Goal: Information Seeking & Learning: Learn about a topic

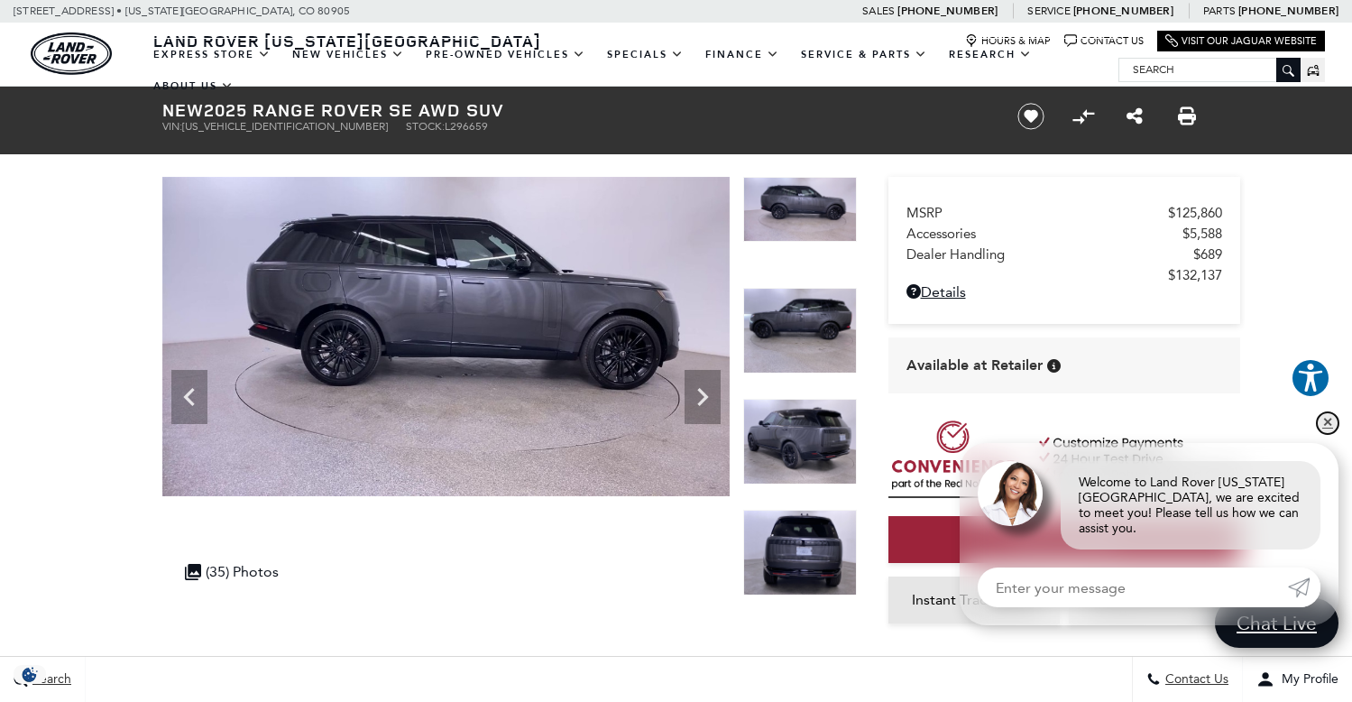
click at [1326, 428] on link "✕" at bounding box center [1328, 423] width 22 height 22
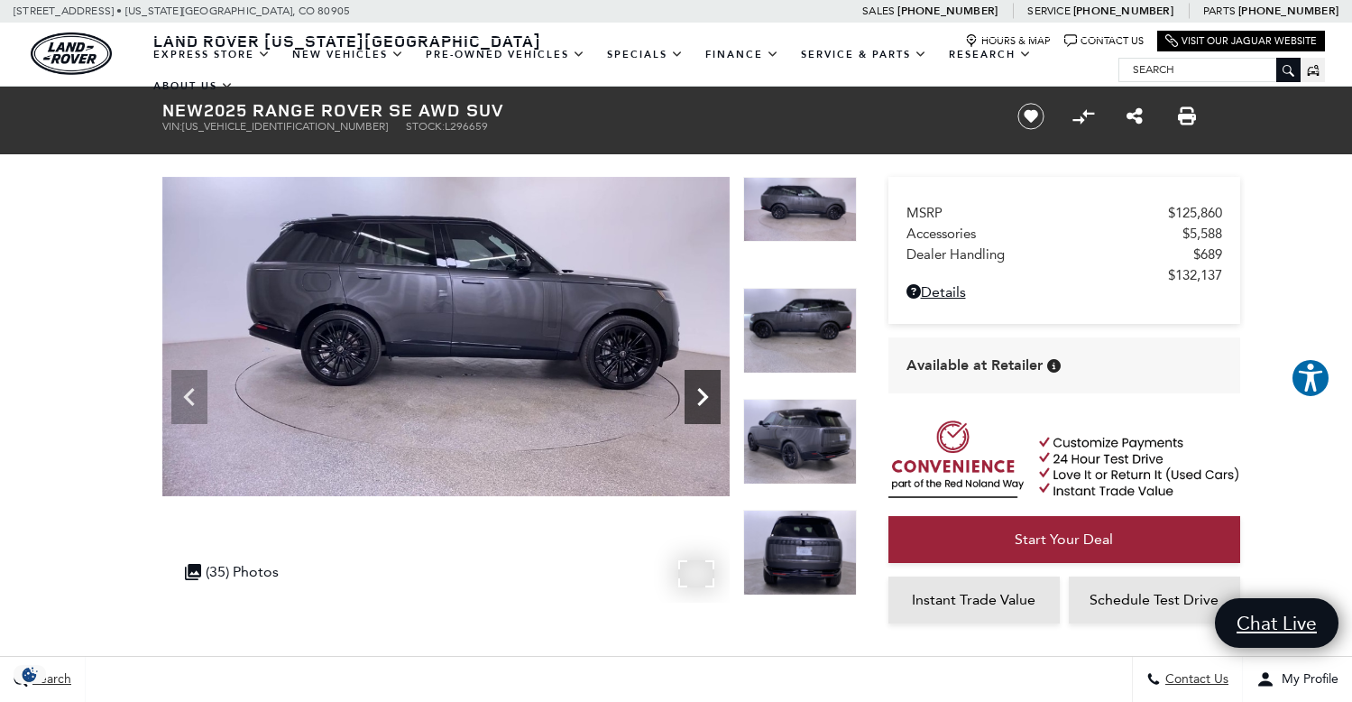
click at [696, 370] on div "Next" at bounding box center [703, 397] width 36 height 54
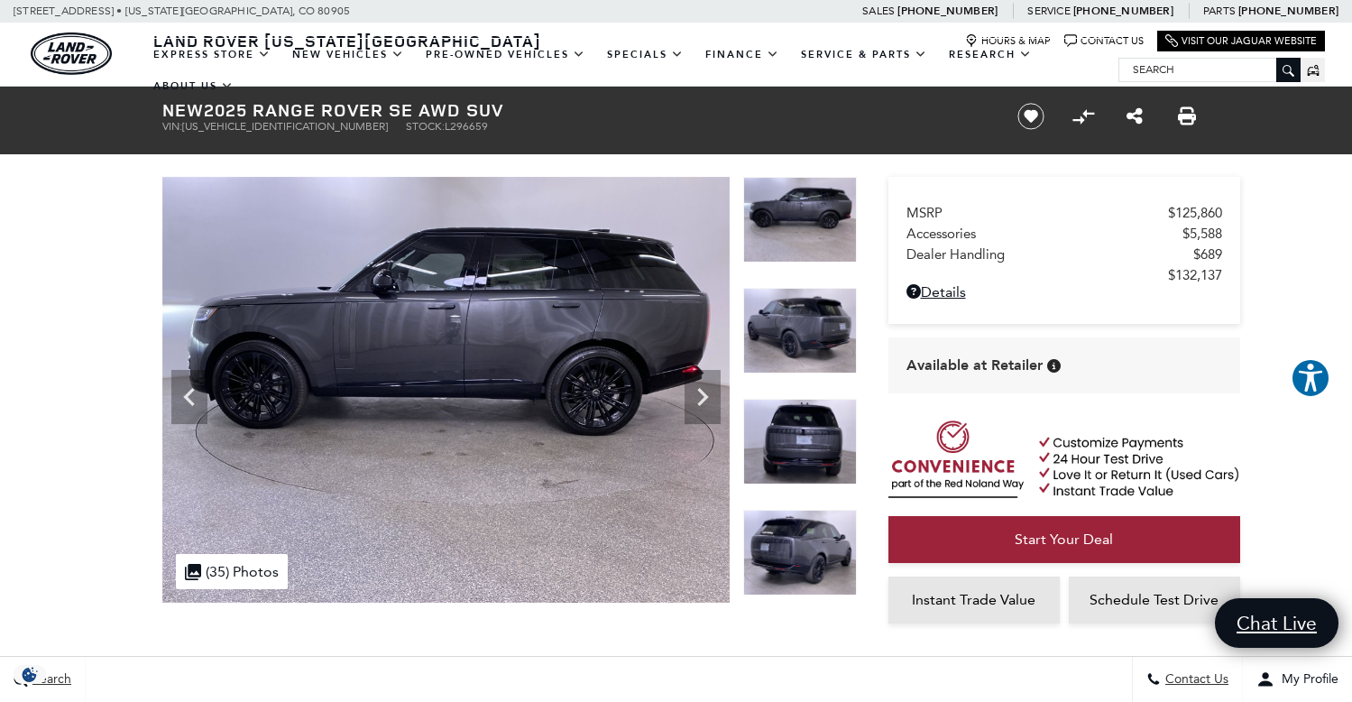
click at [781, 438] on img at bounding box center [800, 442] width 114 height 86
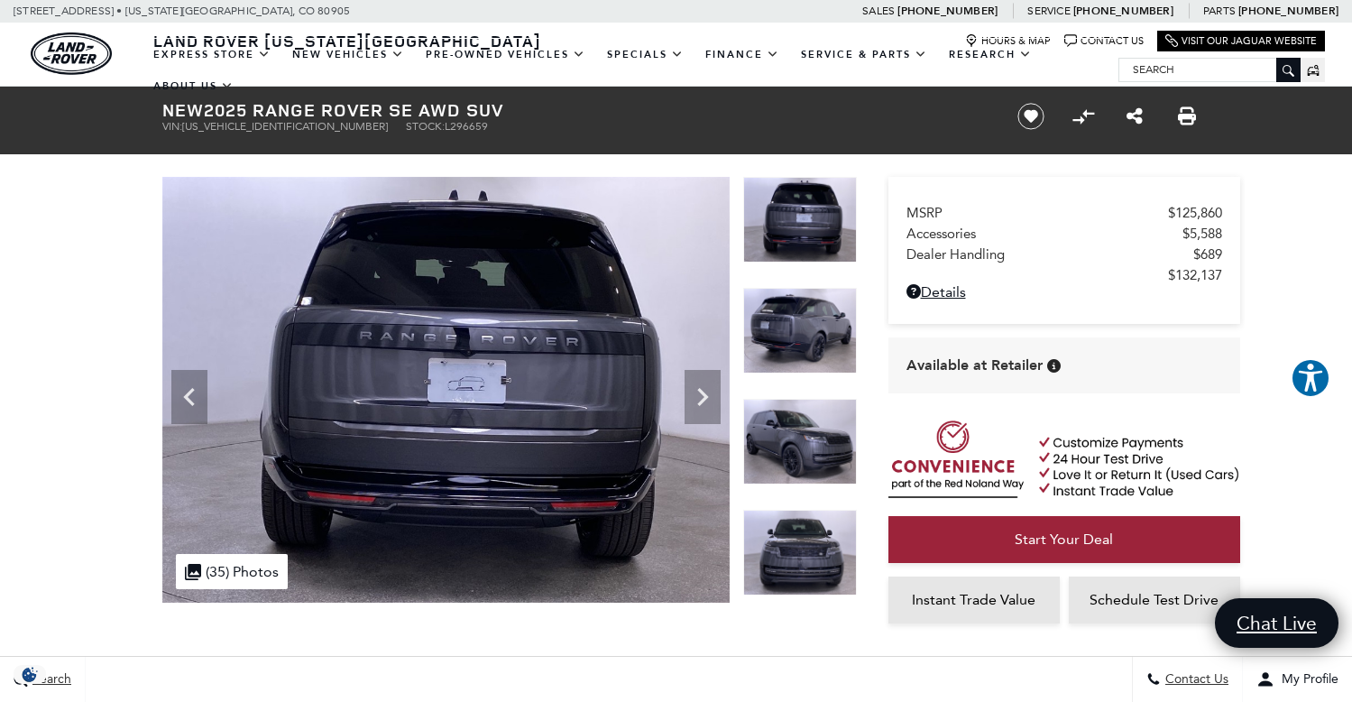
click at [781, 438] on img at bounding box center [800, 442] width 114 height 86
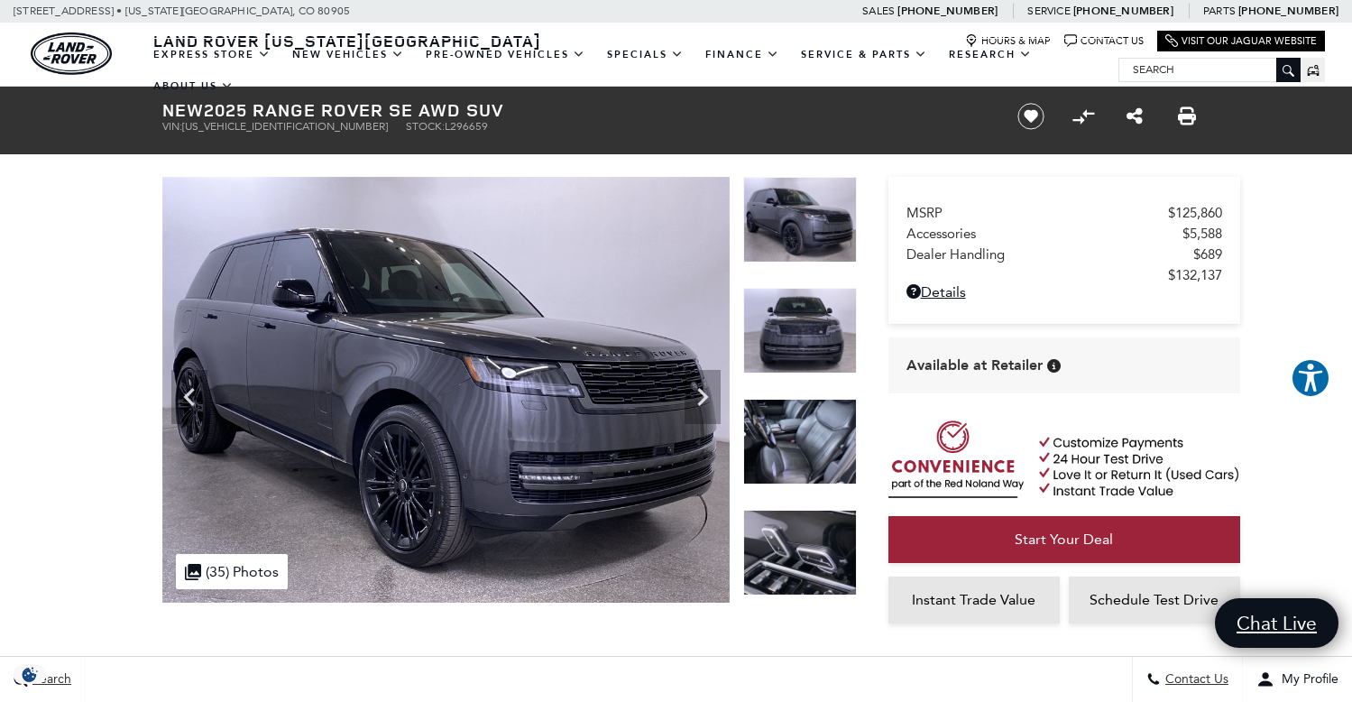
click at [793, 425] on img at bounding box center [800, 442] width 114 height 86
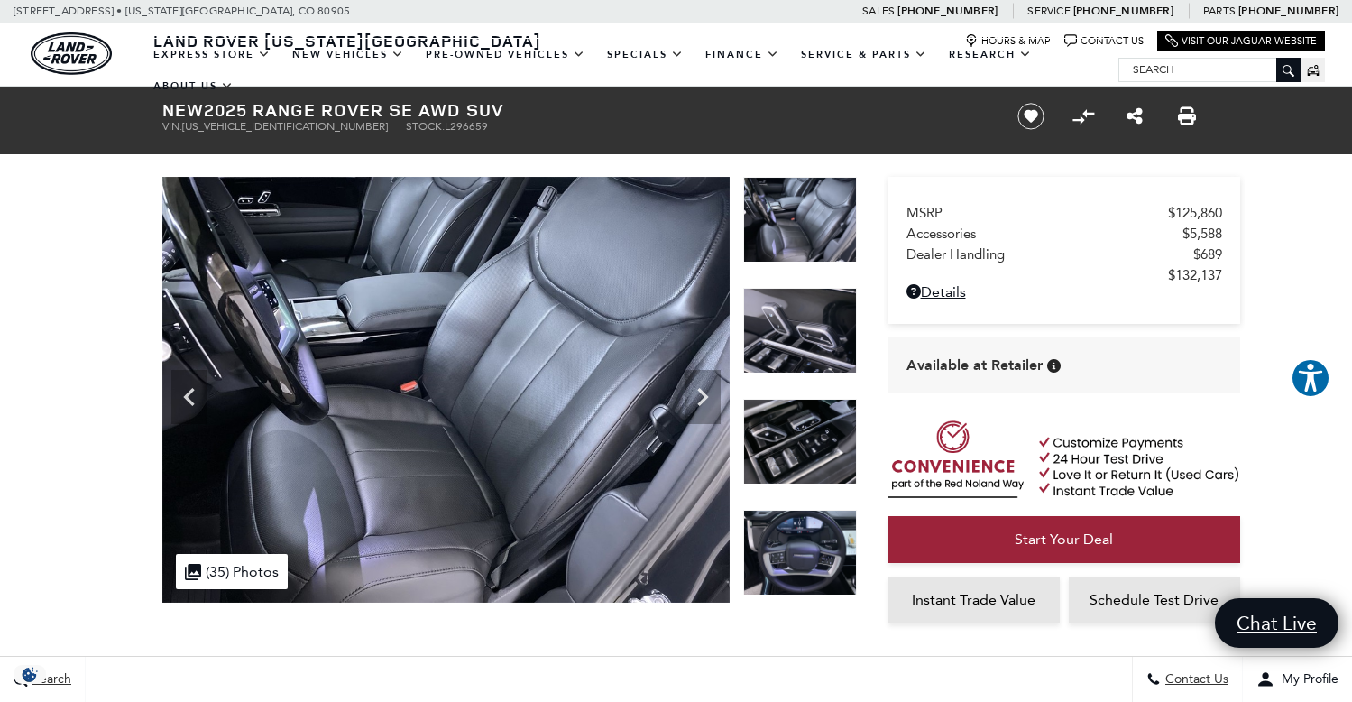
click at [806, 231] on img at bounding box center [800, 220] width 114 height 86
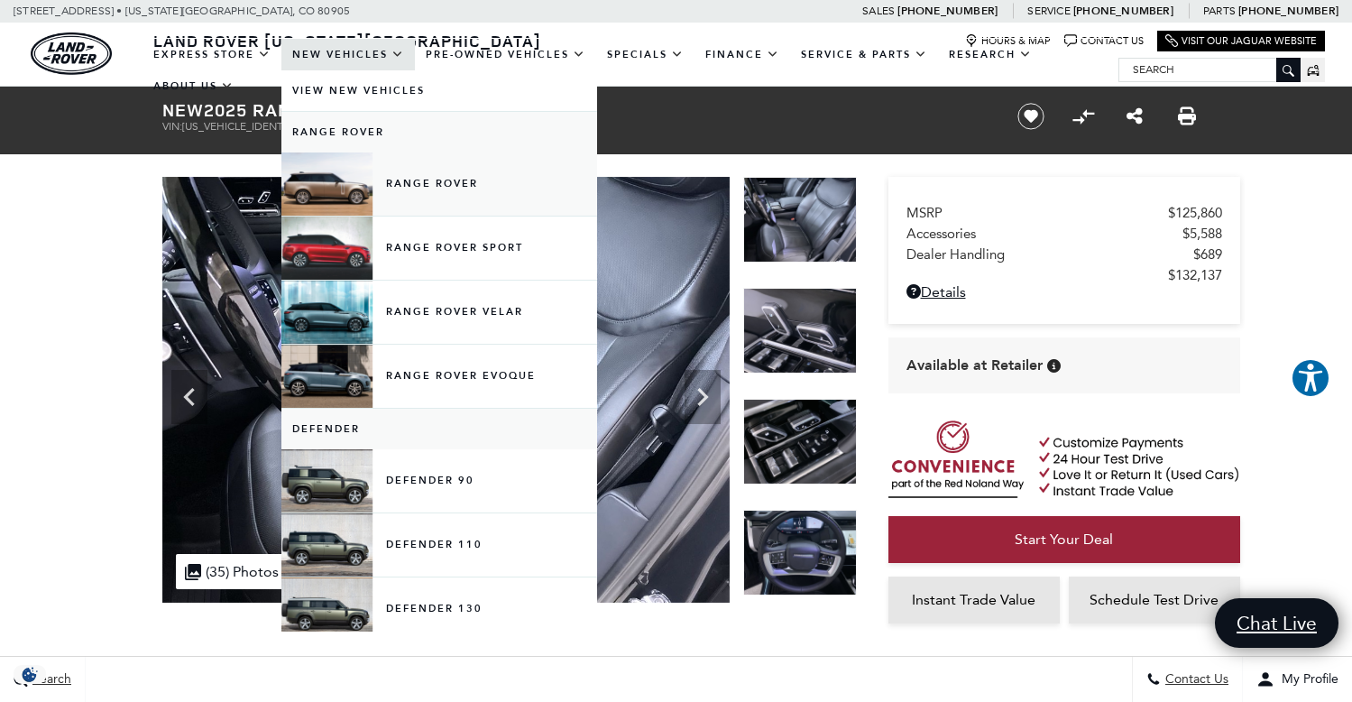
click at [353, 190] on link "Range Rover" at bounding box center [439, 183] width 316 height 63
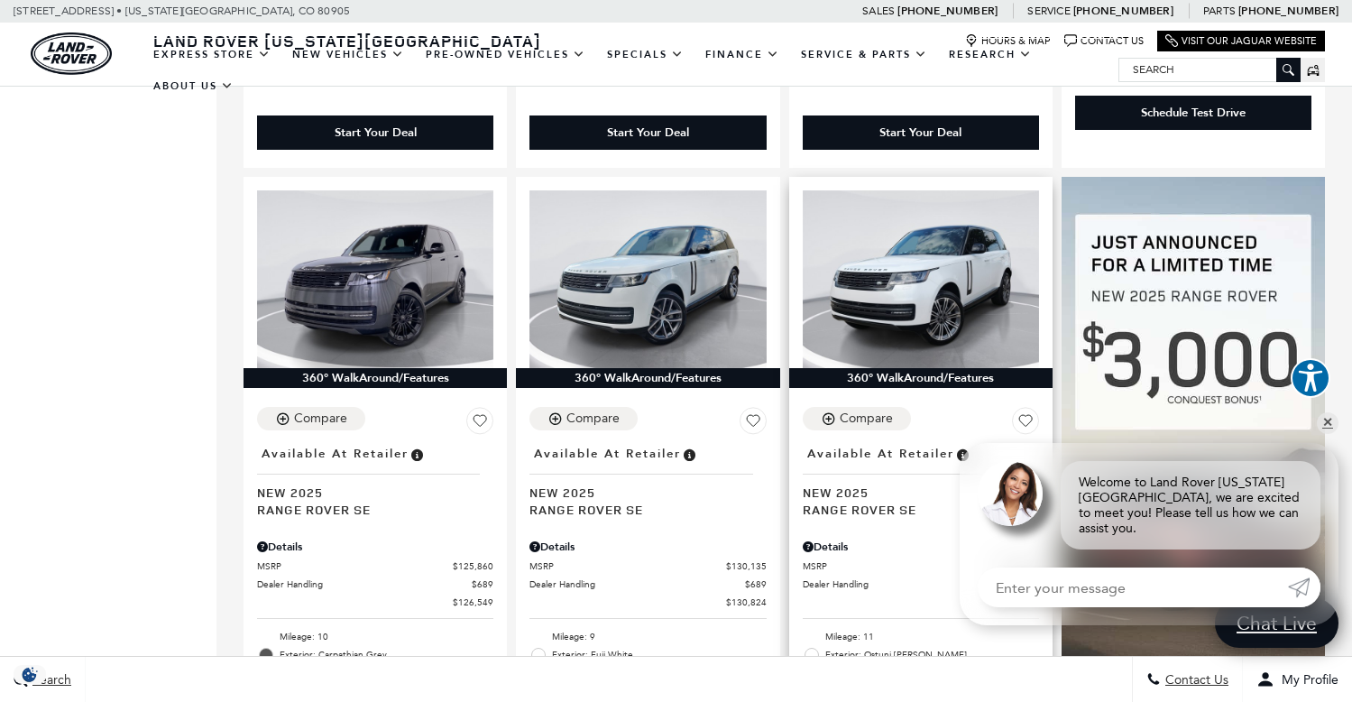
scroll to position [1114, 0]
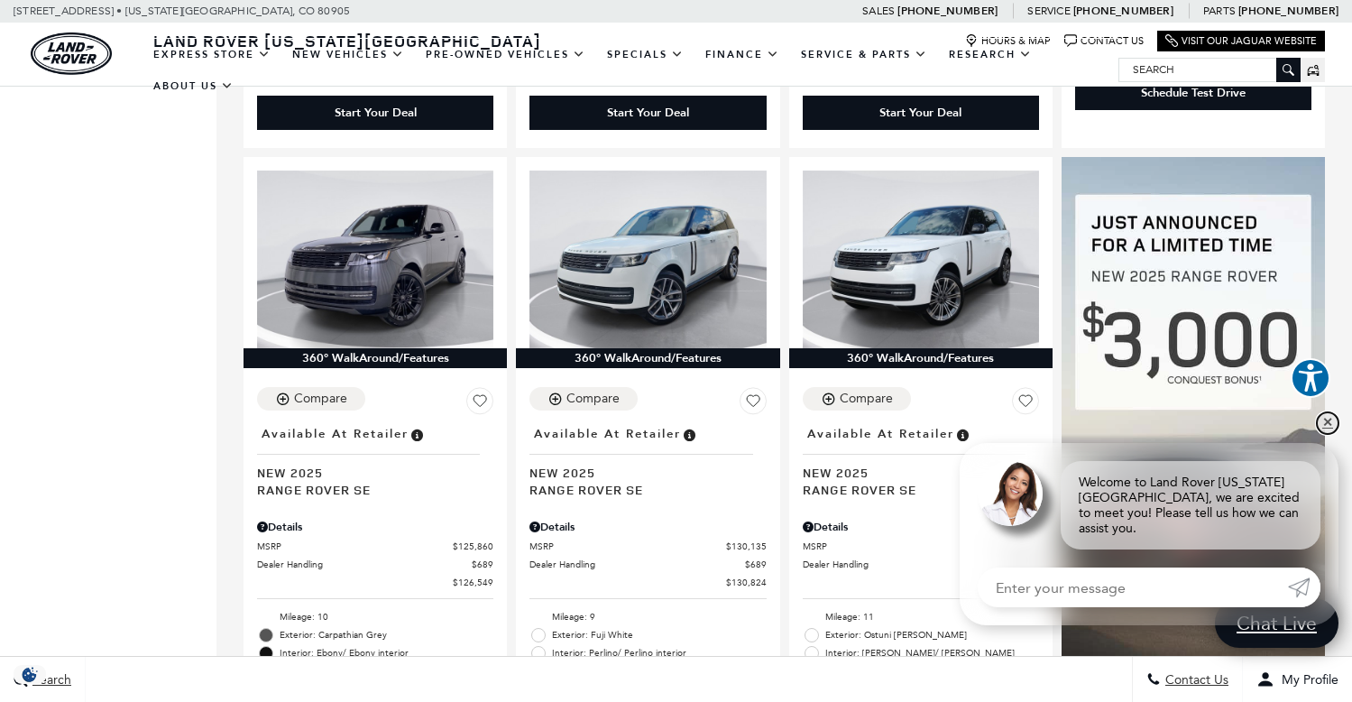
click at [1323, 434] on link "✕" at bounding box center [1328, 423] width 22 height 22
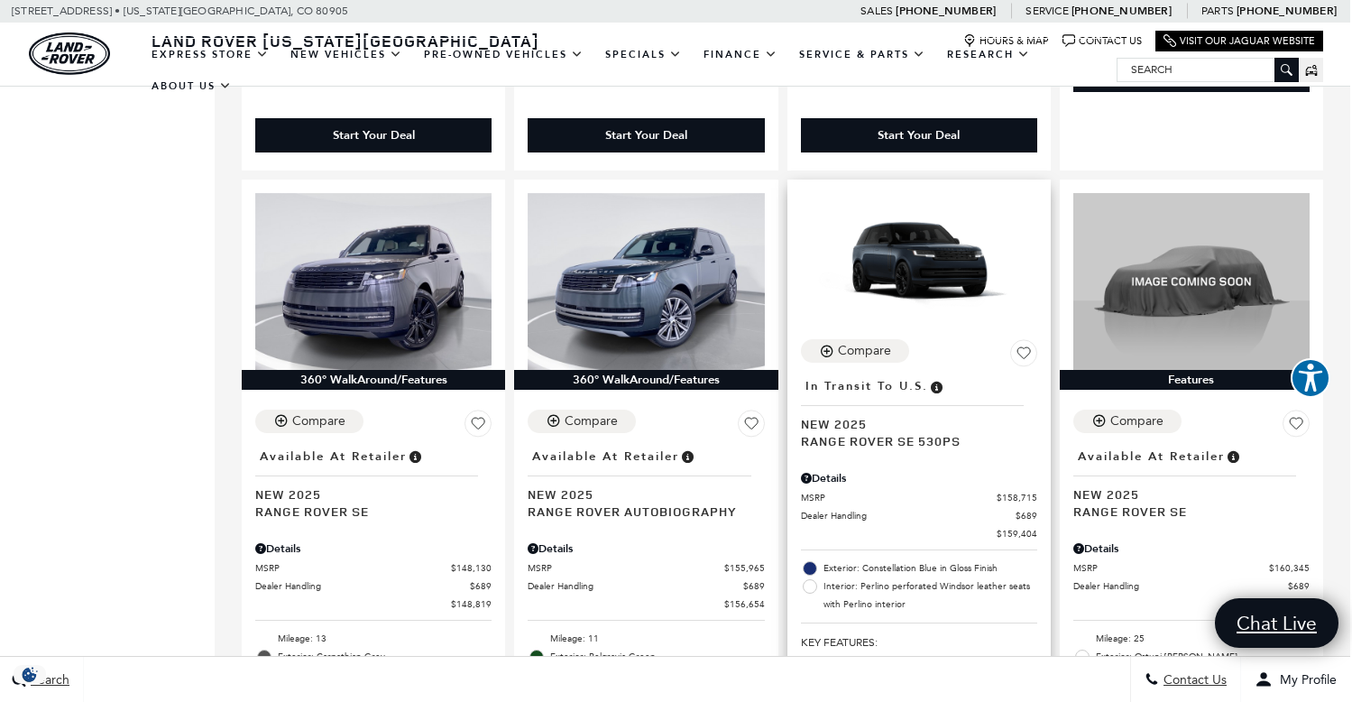
scroll to position [2566, 2]
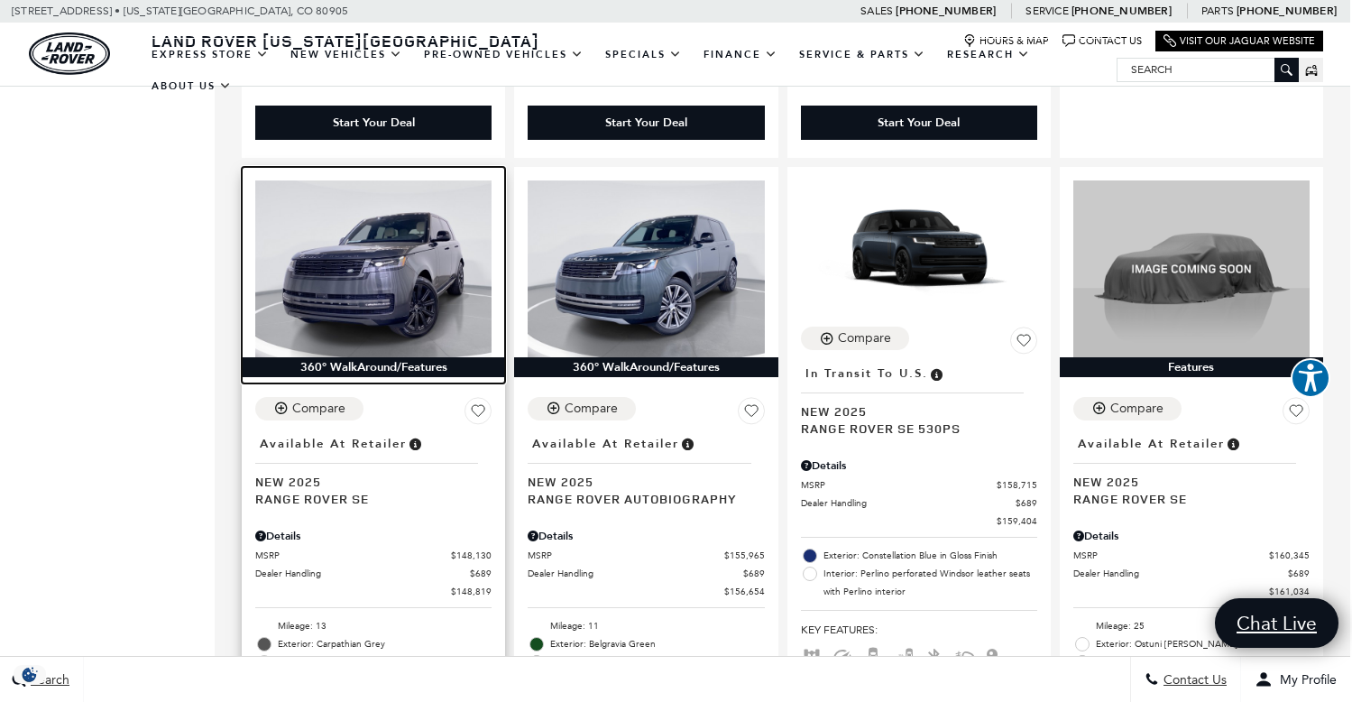
click at [387, 241] on img at bounding box center [373, 269] width 236 height 178
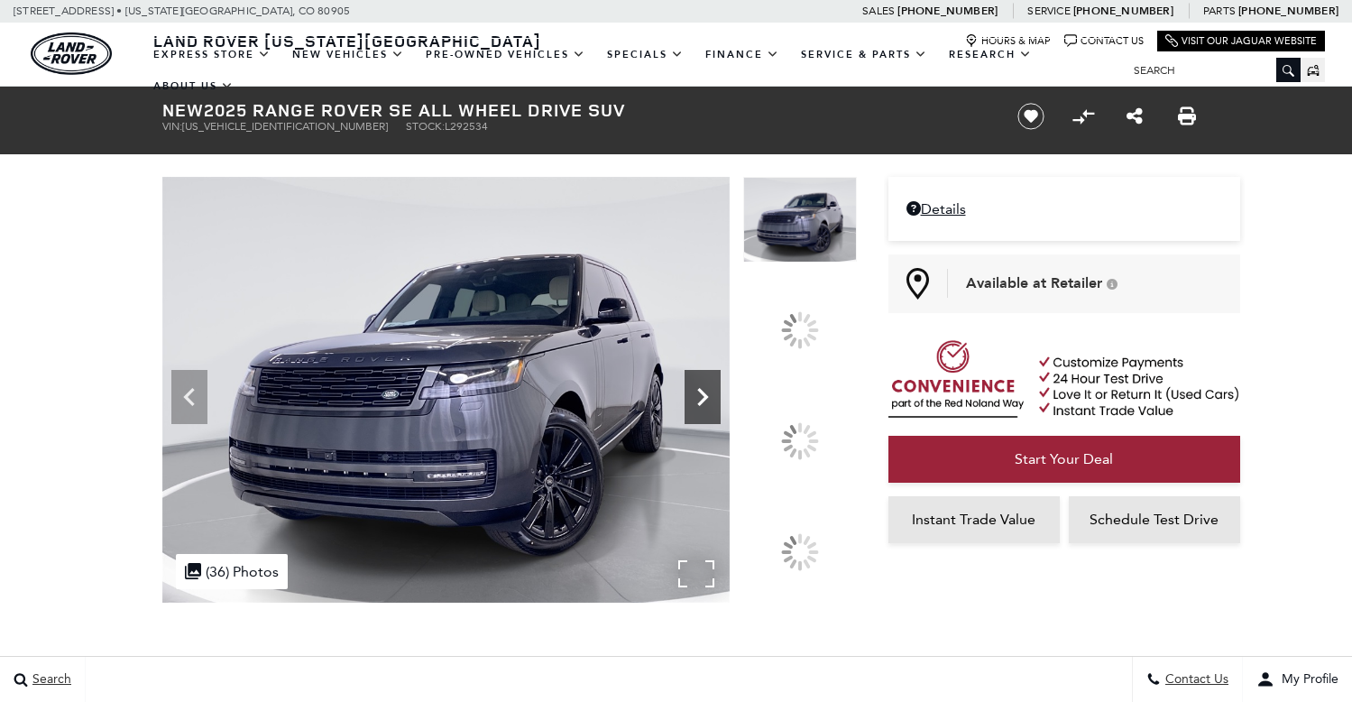
click at [721, 415] on icon at bounding box center [703, 397] width 36 height 36
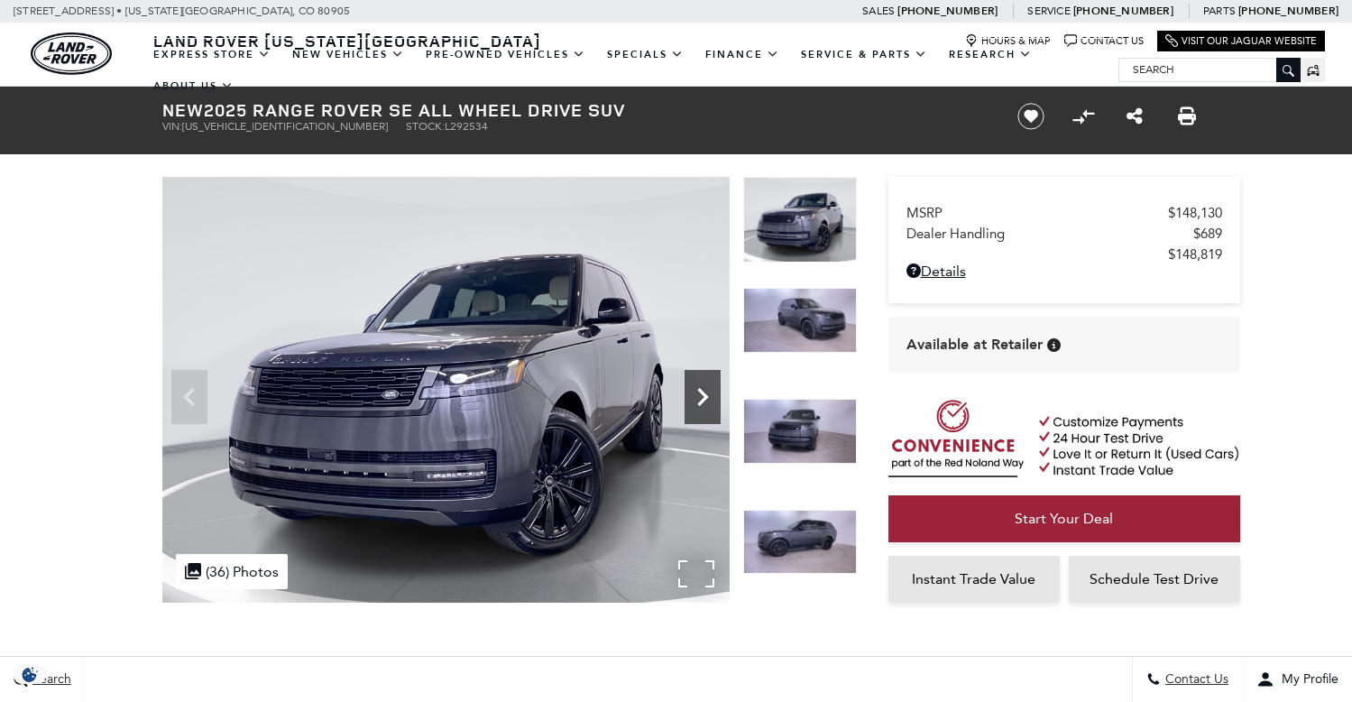
click at [707, 393] on icon "Next" at bounding box center [703, 397] width 36 height 36
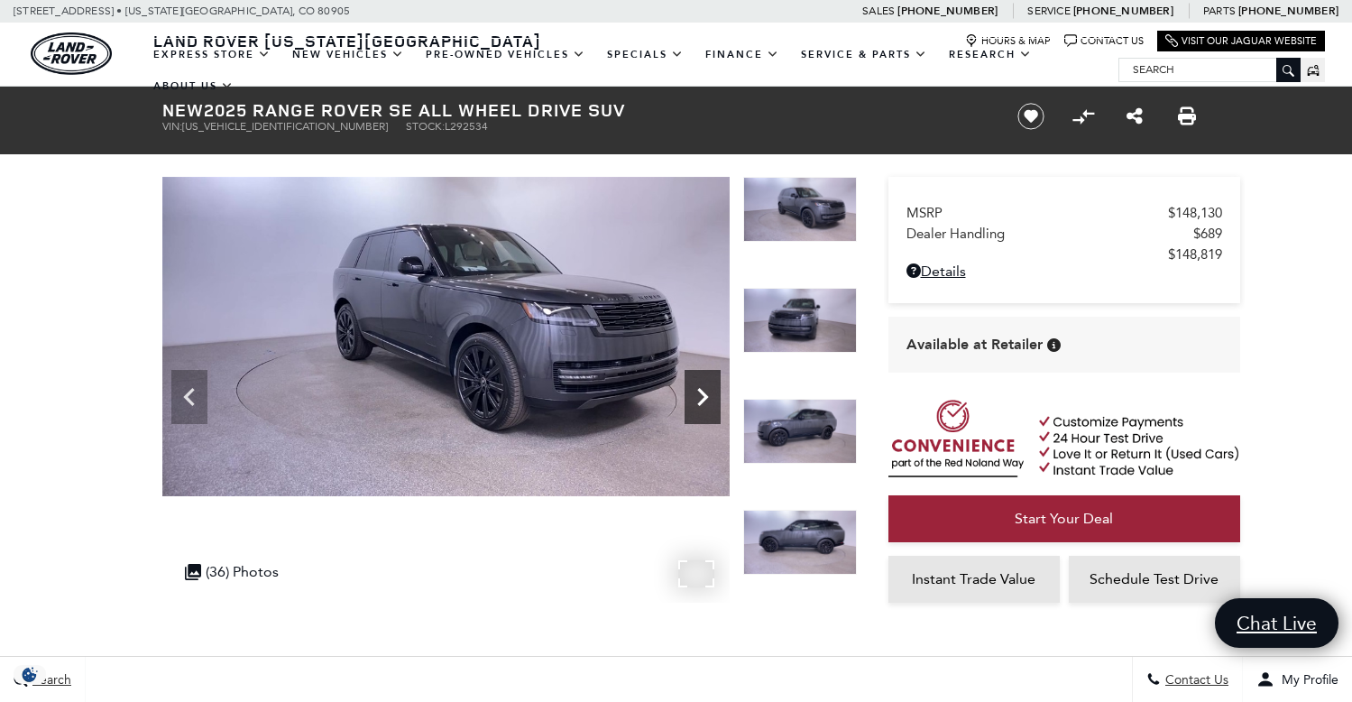
click at [695, 400] on icon "Next" at bounding box center [703, 397] width 36 height 36
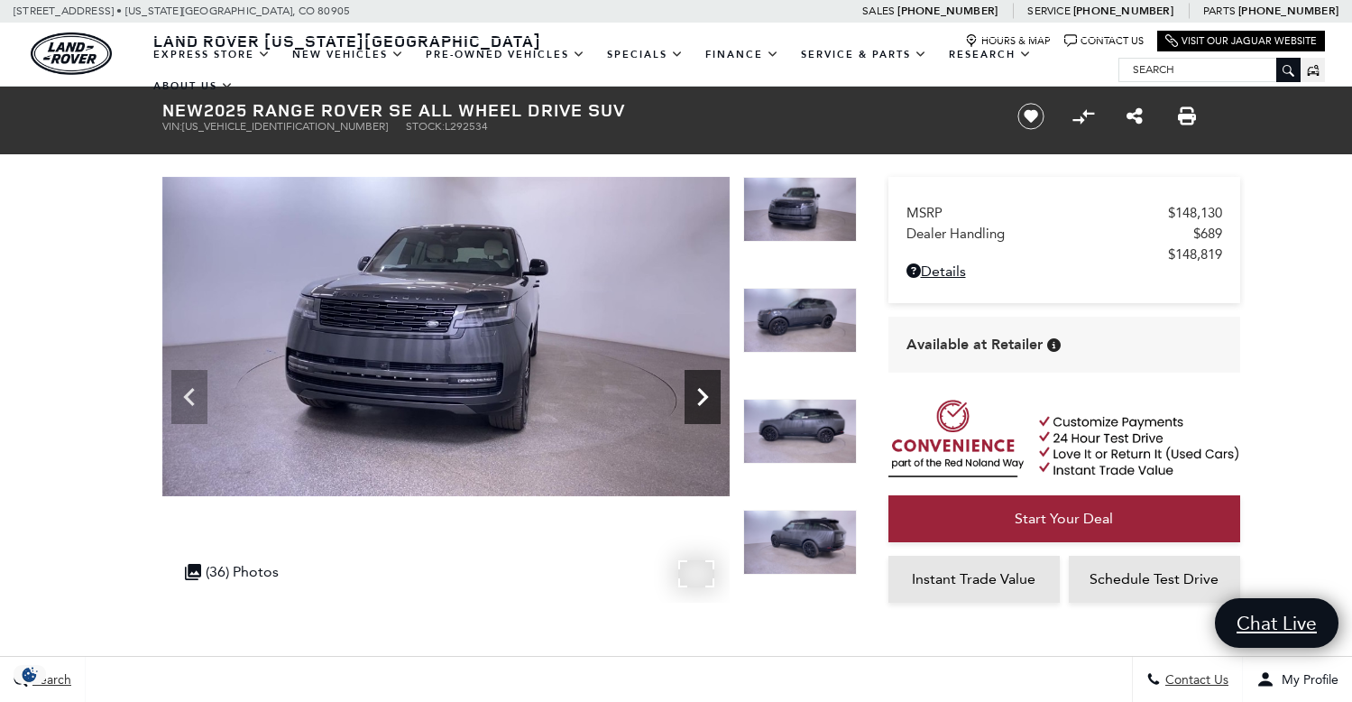
click at [696, 400] on icon "Next" at bounding box center [703, 397] width 36 height 36
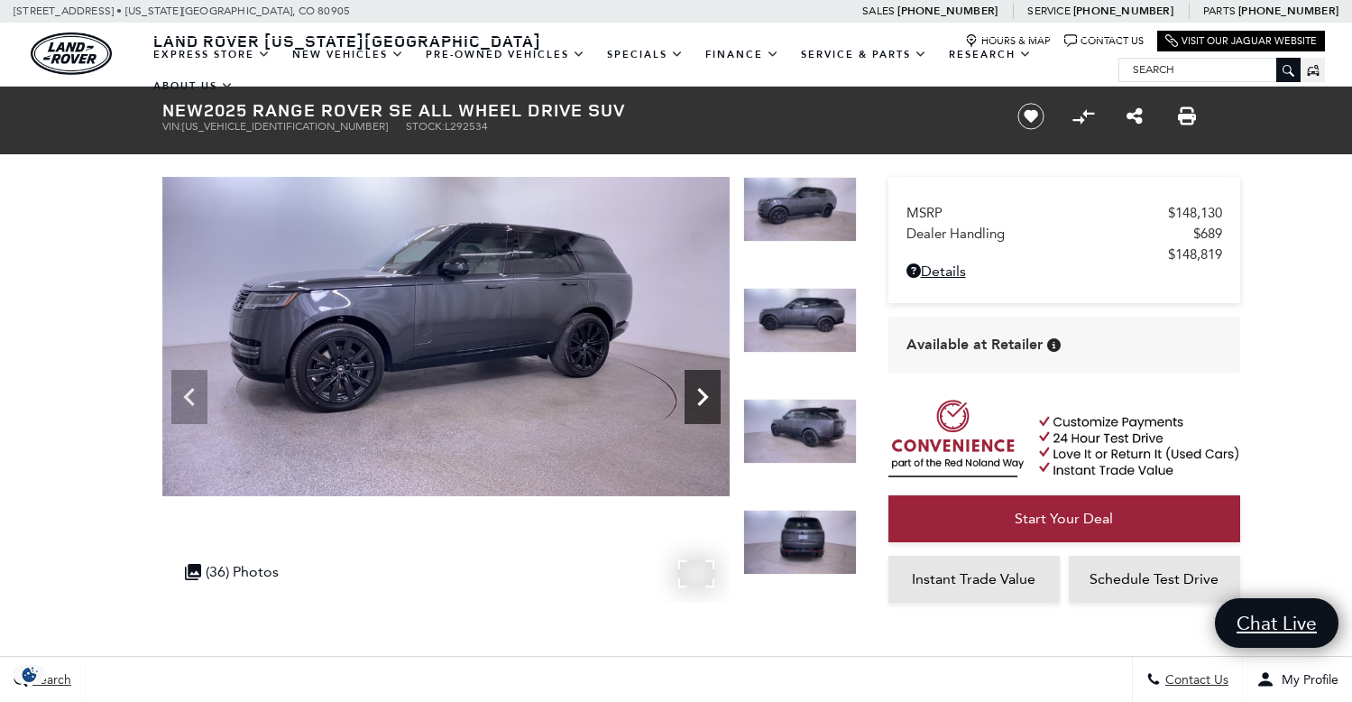
click at [696, 400] on icon "Next" at bounding box center [703, 397] width 36 height 36
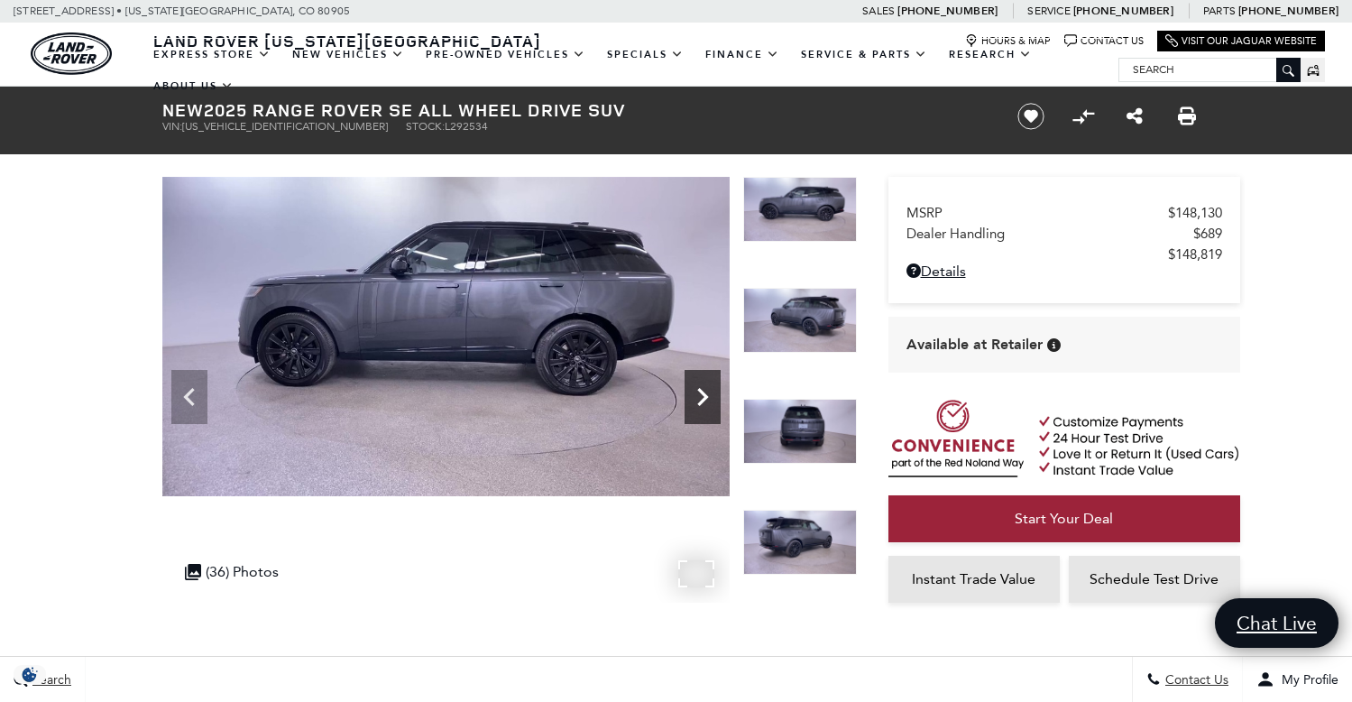
click at [696, 400] on icon "Next" at bounding box center [703, 397] width 36 height 36
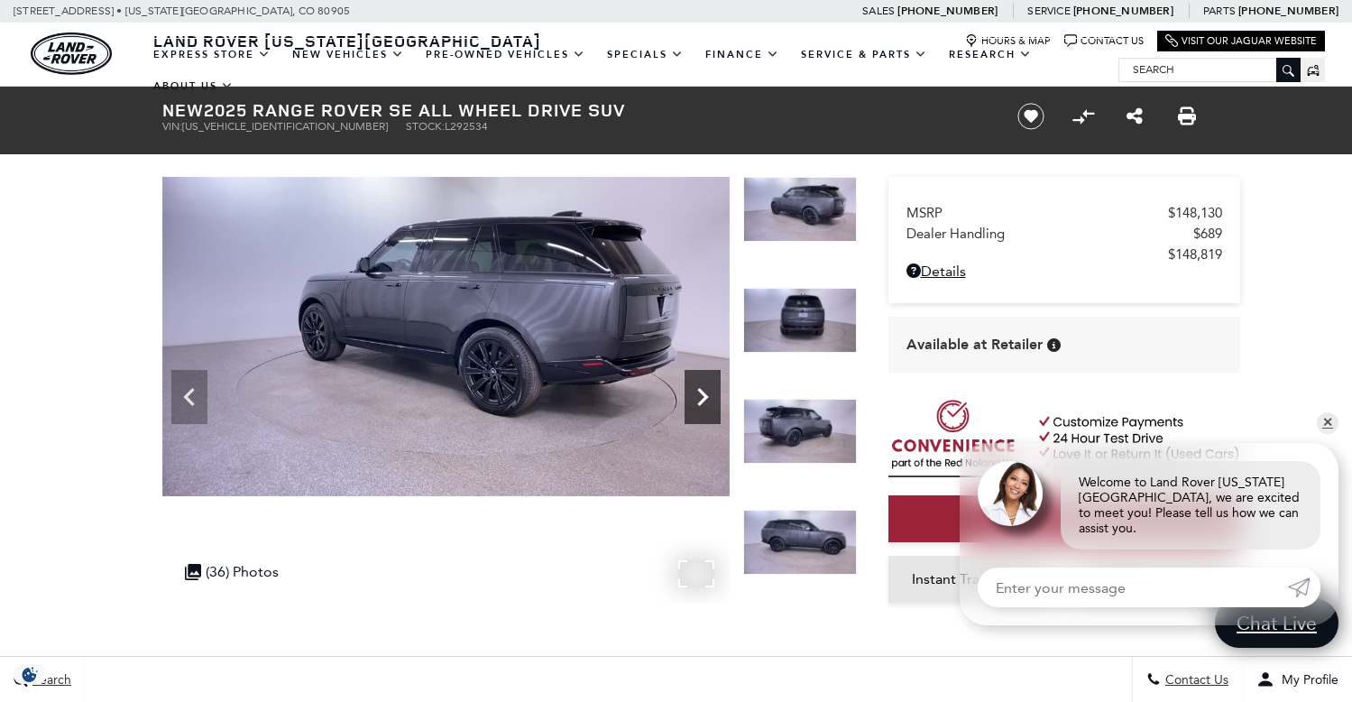
click at [696, 400] on icon "Next" at bounding box center [703, 397] width 36 height 36
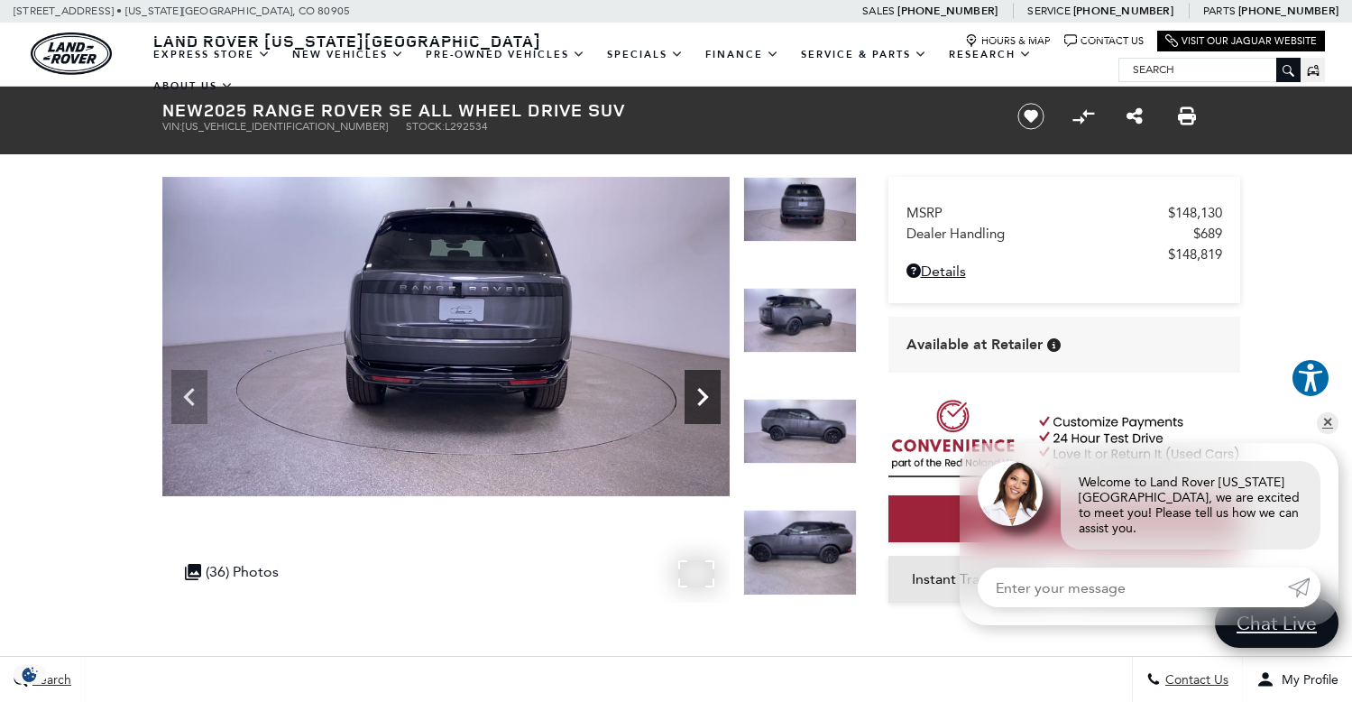
click at [696, 400] on icon "Next" at bounding box center [703, 397] width 36 height 36
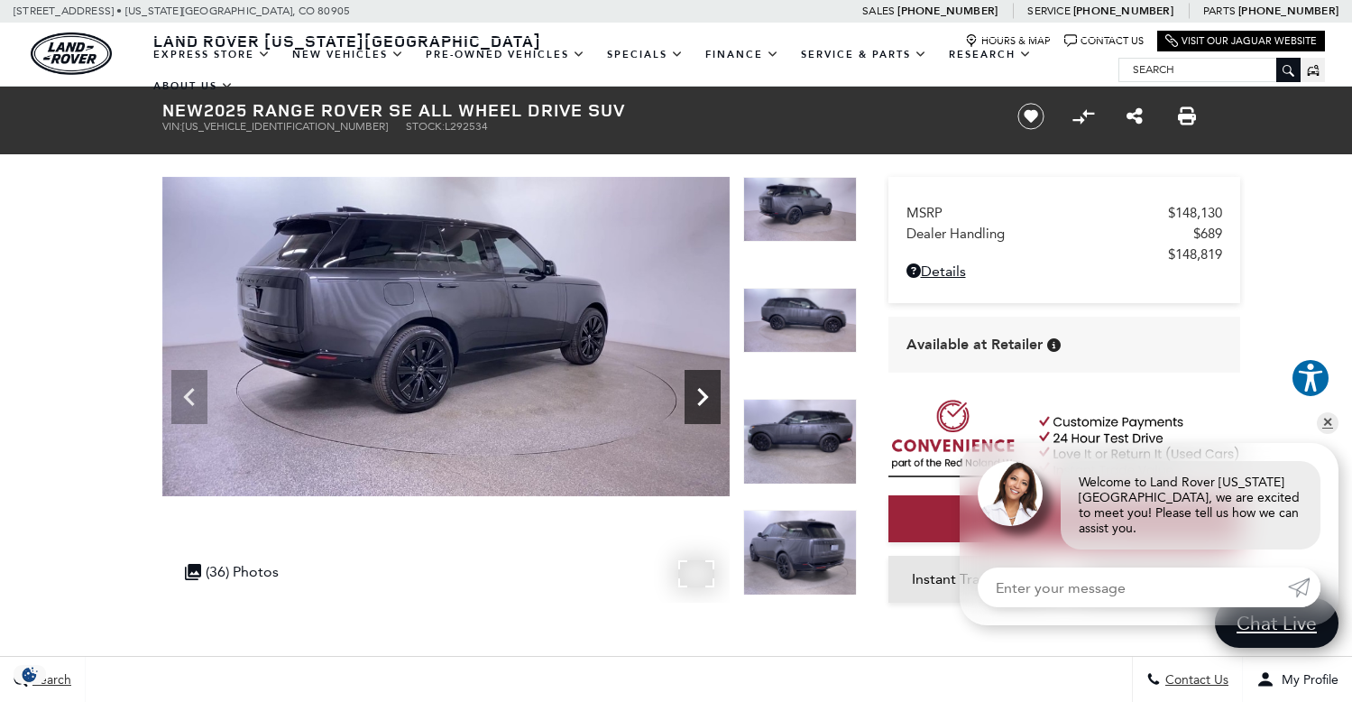
click at [696, 400] on icon "Next" at bounding box center [703, 397] width 36 height 36
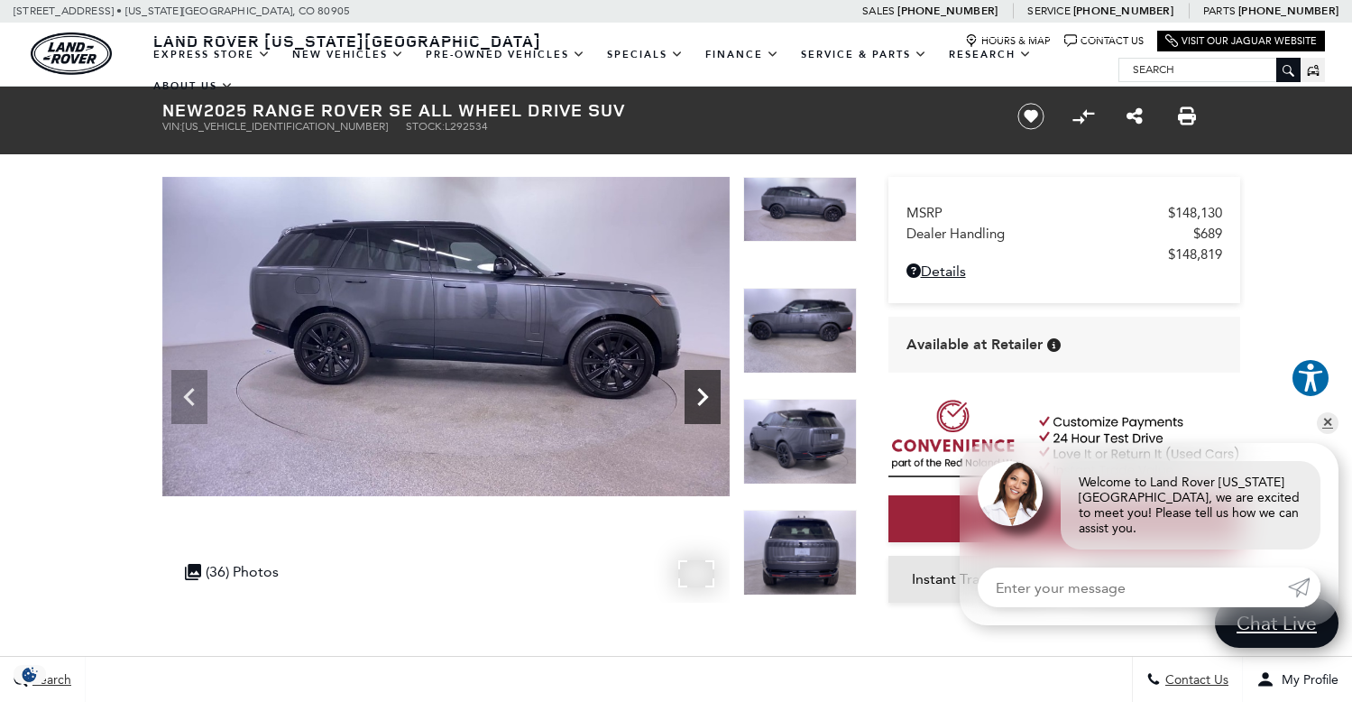
click at [696, 400] on icon "Next" at bounding box center [703, 397] width 36 height 36
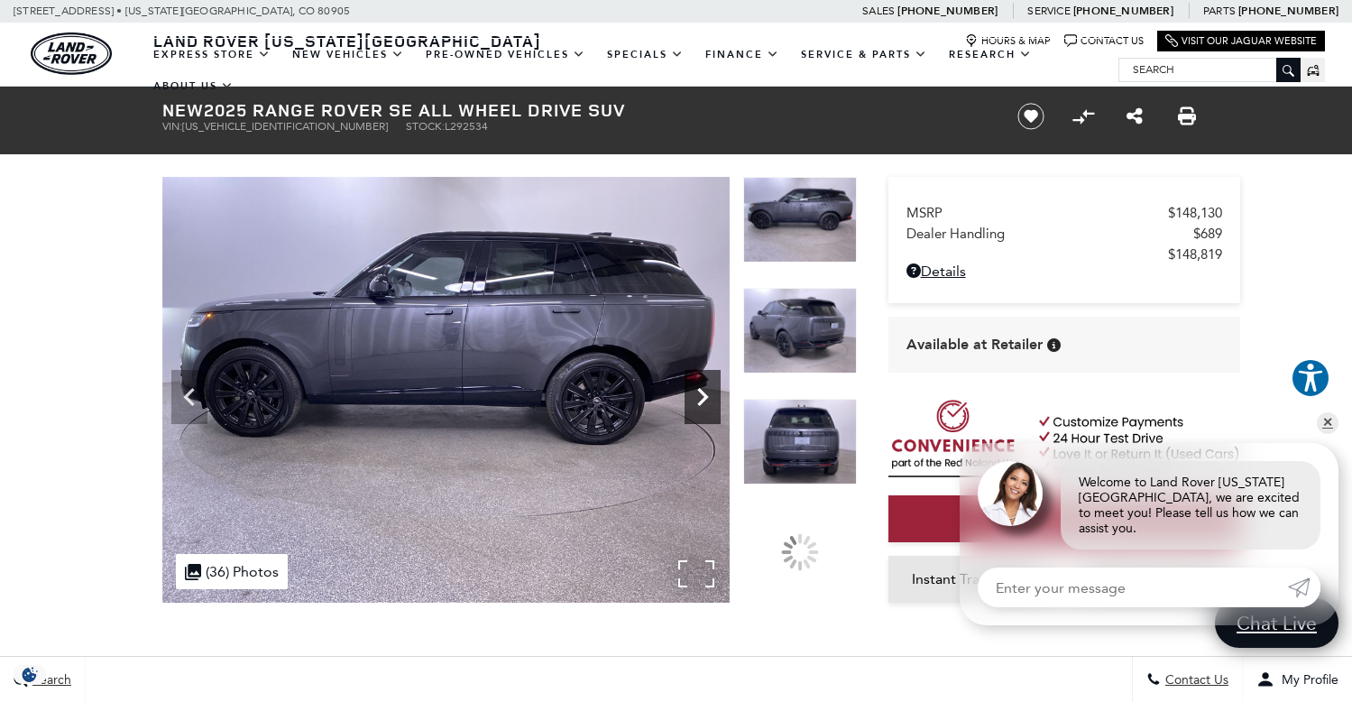
click at [696, 400] on icon "Next" at bounding box center [703, 397] width 36 height 36
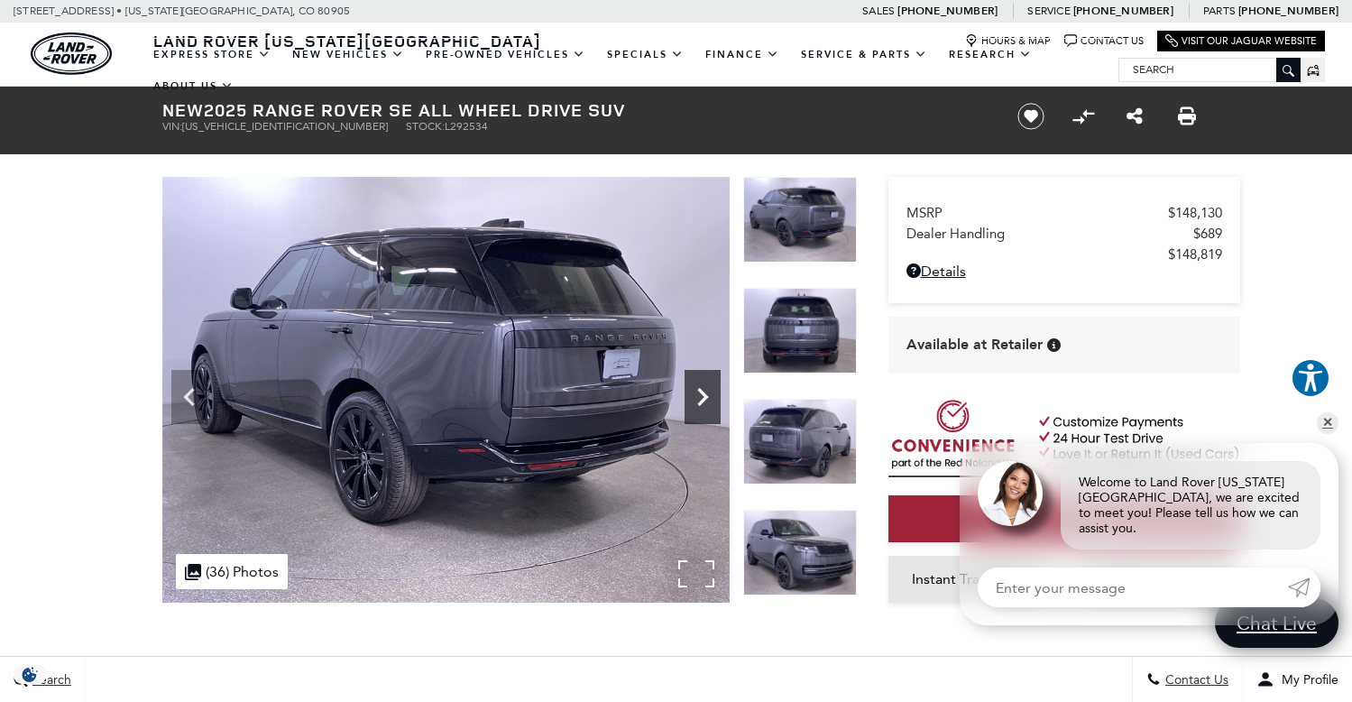
click at [696, 400] on icon "Next" at bounding box center [703, 397] width 36 height 36
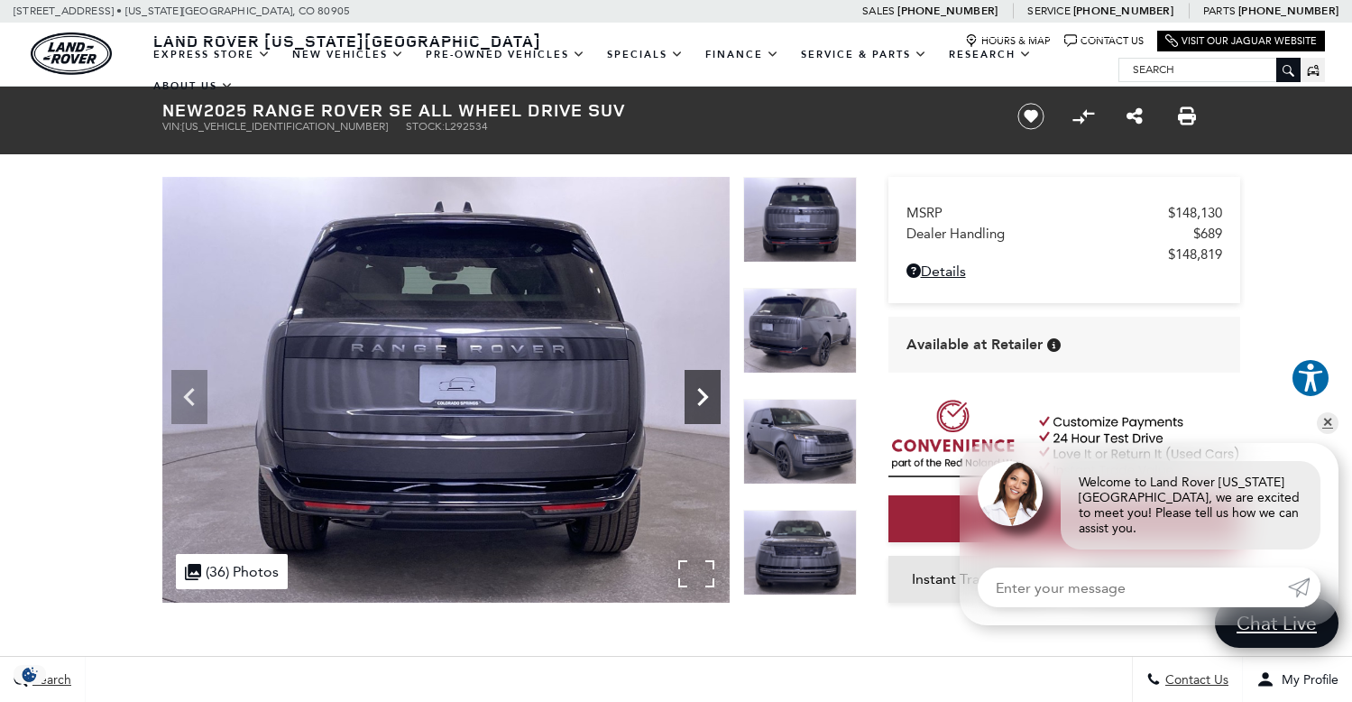
click at [696, 400] on icon "Next" at bounding box center [703, 397] width 36 height 36
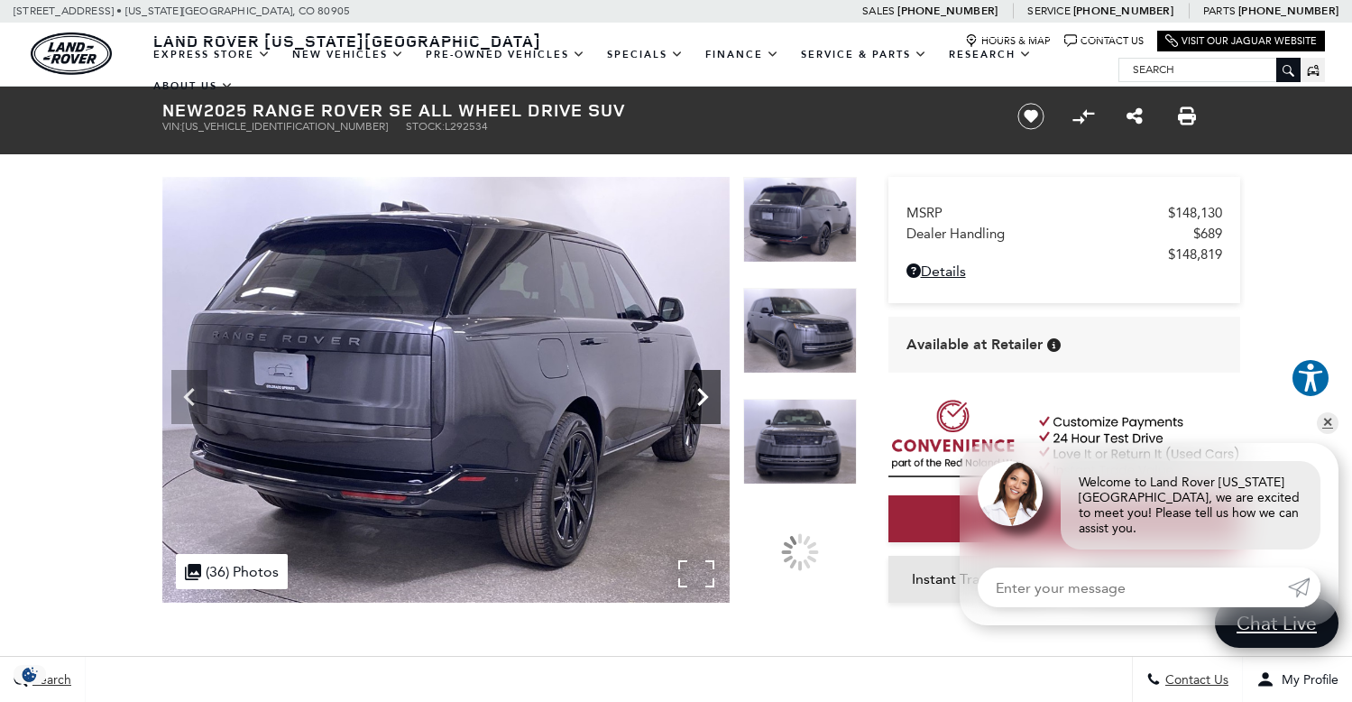
click at [696, 400] on icon "Next" at bounding box center [703, 397] width 36 height 36
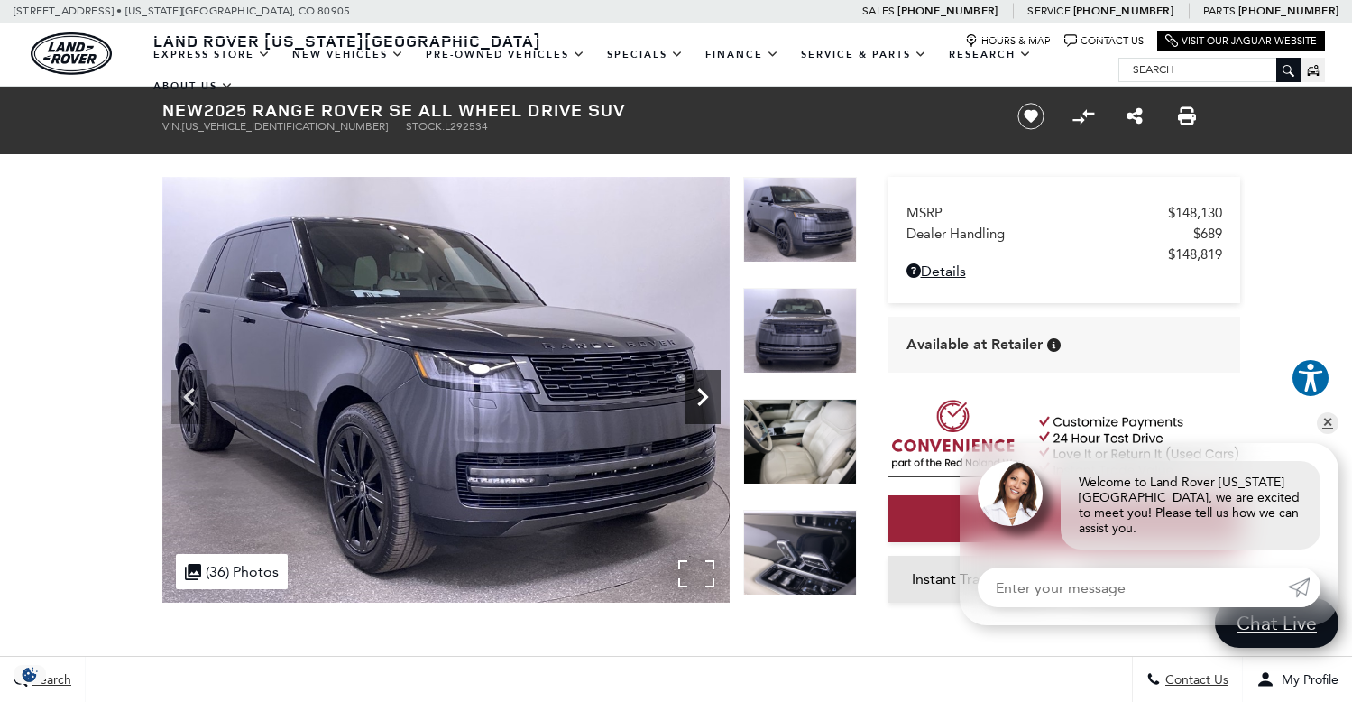
click at [696, 400] on icon "Next" at bounding box center [703, 397] width 36 height 36
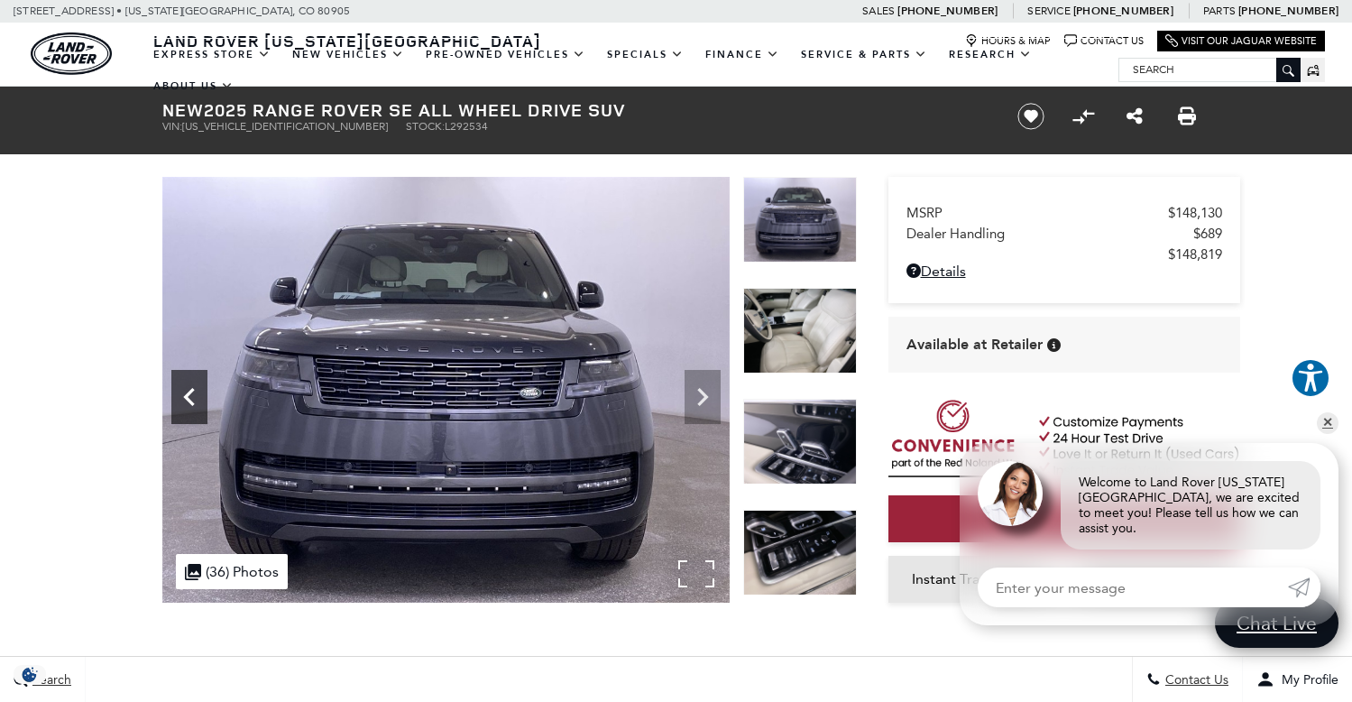
click at [189, 385] on icon "Previous" at bounding box center [189, 397] width 36 height 36
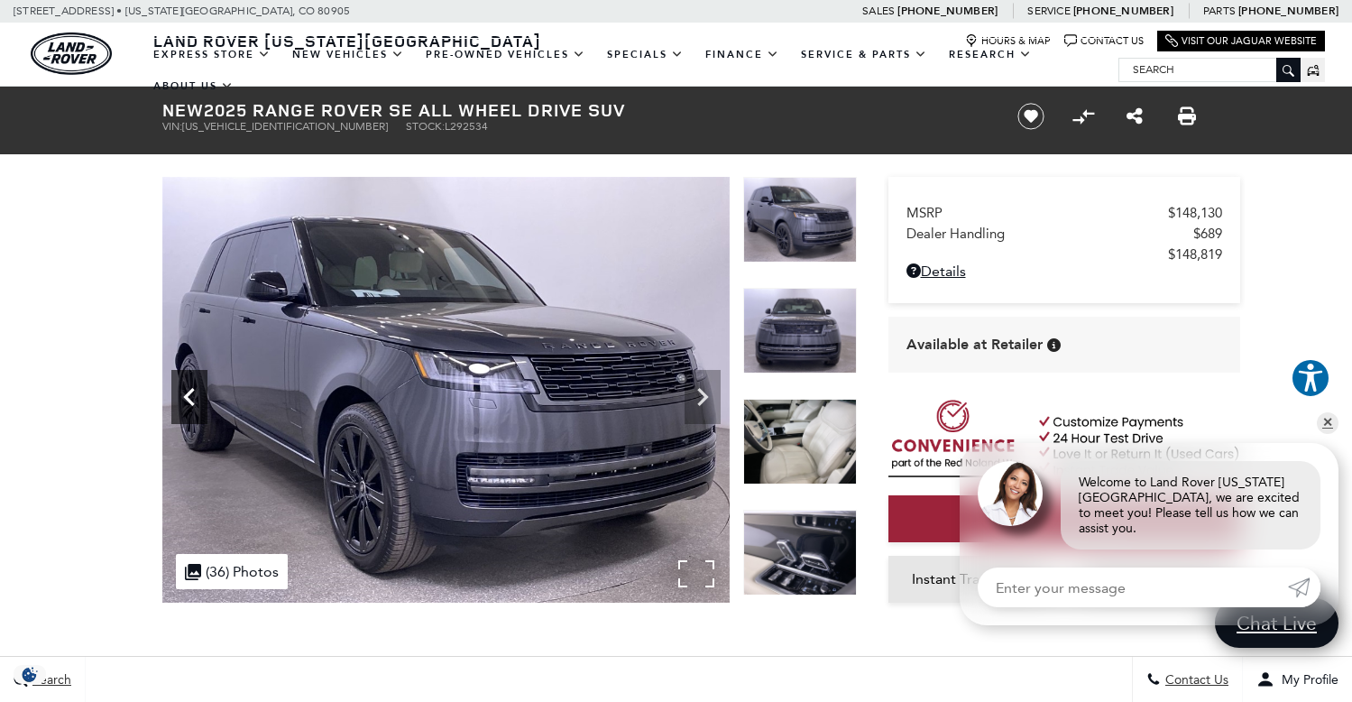
click at [189, 385] on icon "Previous" at bounding box center [189, 397] width 36 height 36
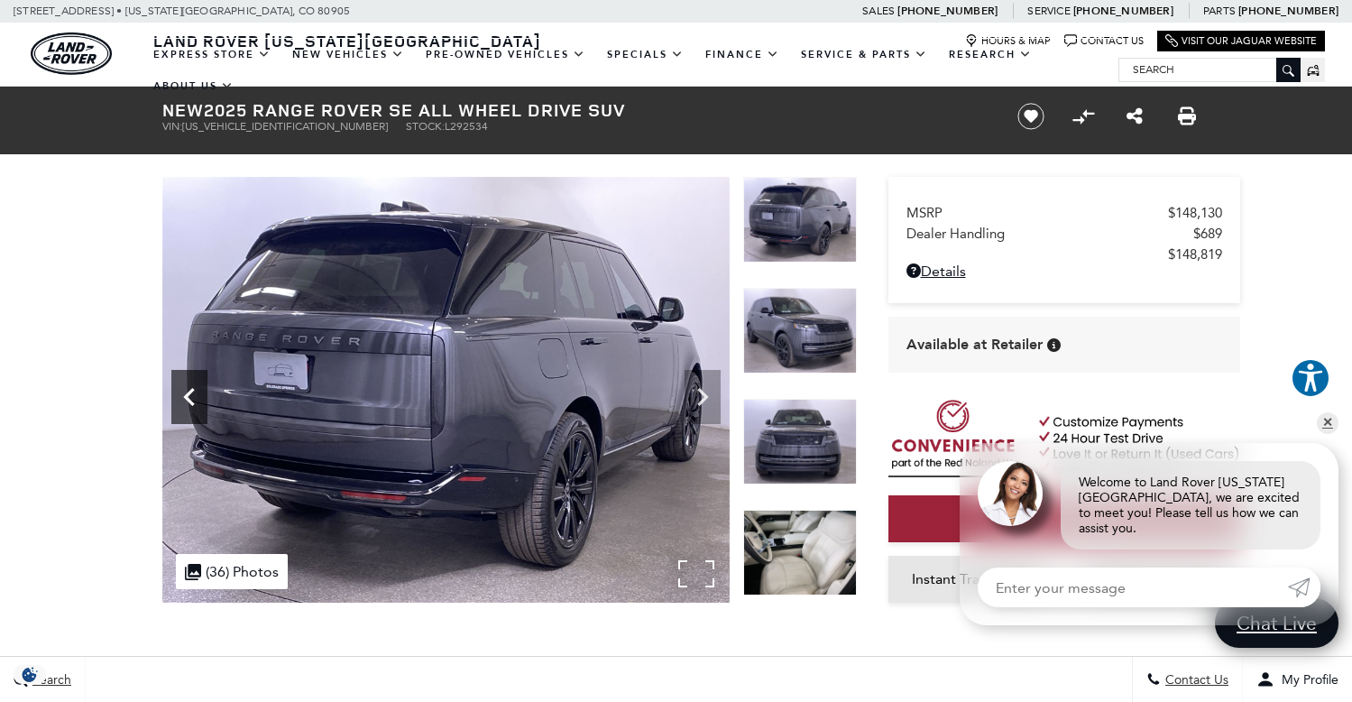
click at [189, 385] on icon "Previous" at bounding box center [189, 397] width 36 height 36
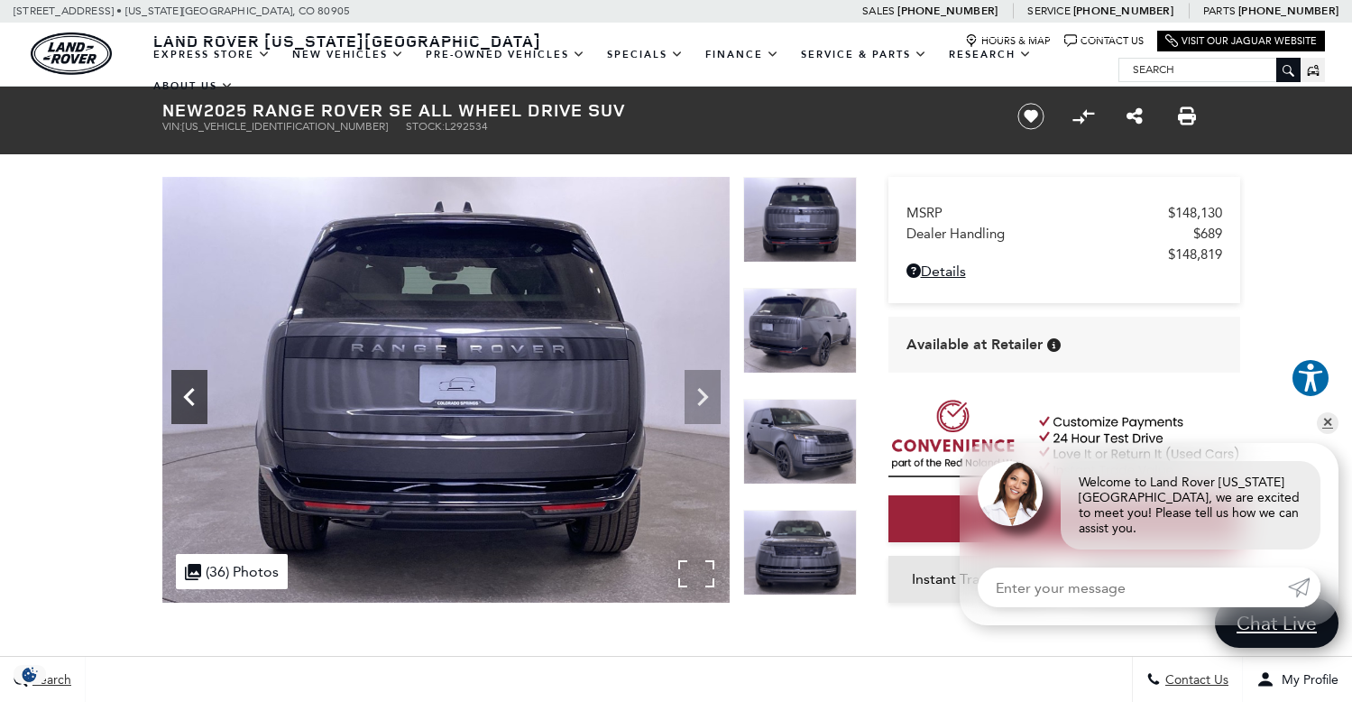
click at [189, 385] on icon "Previous" at bounding box center [189, 397] width 36 height 36
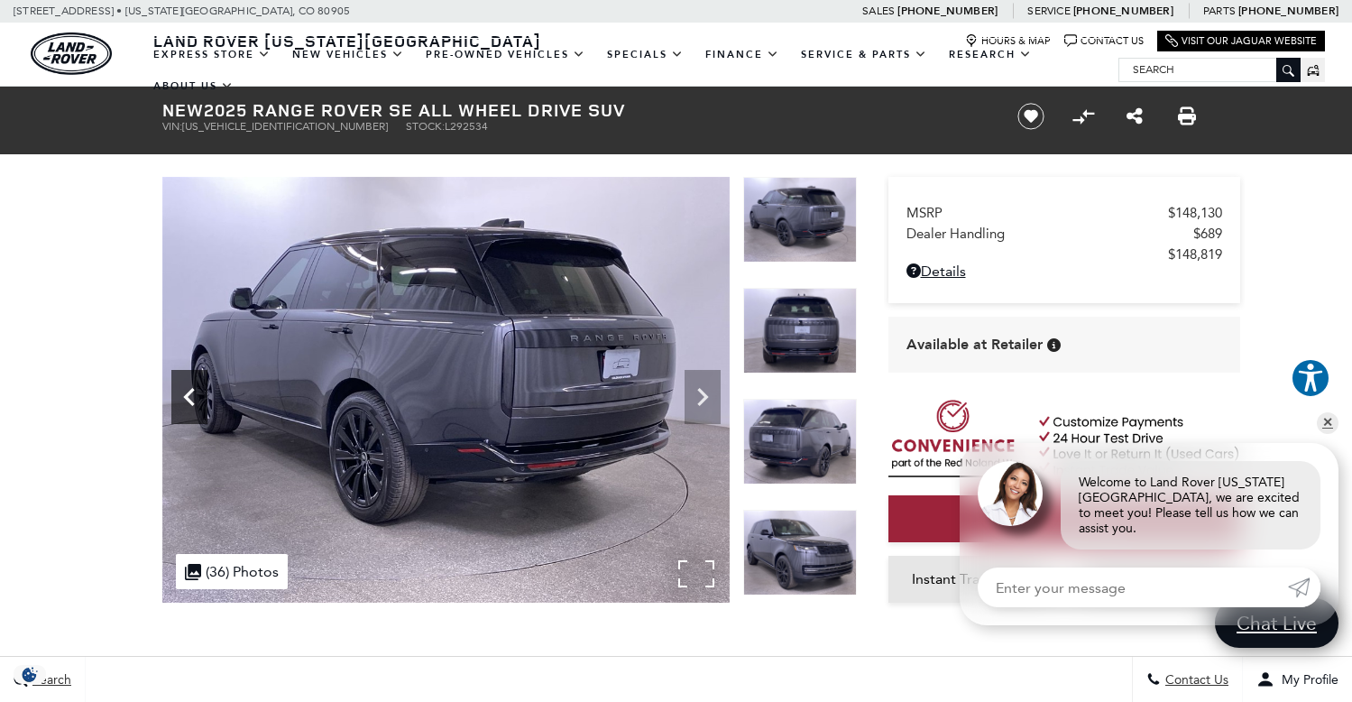
click at [189, 385] on icon "Previous" at bounding box center [189, 397] width 36 height 36
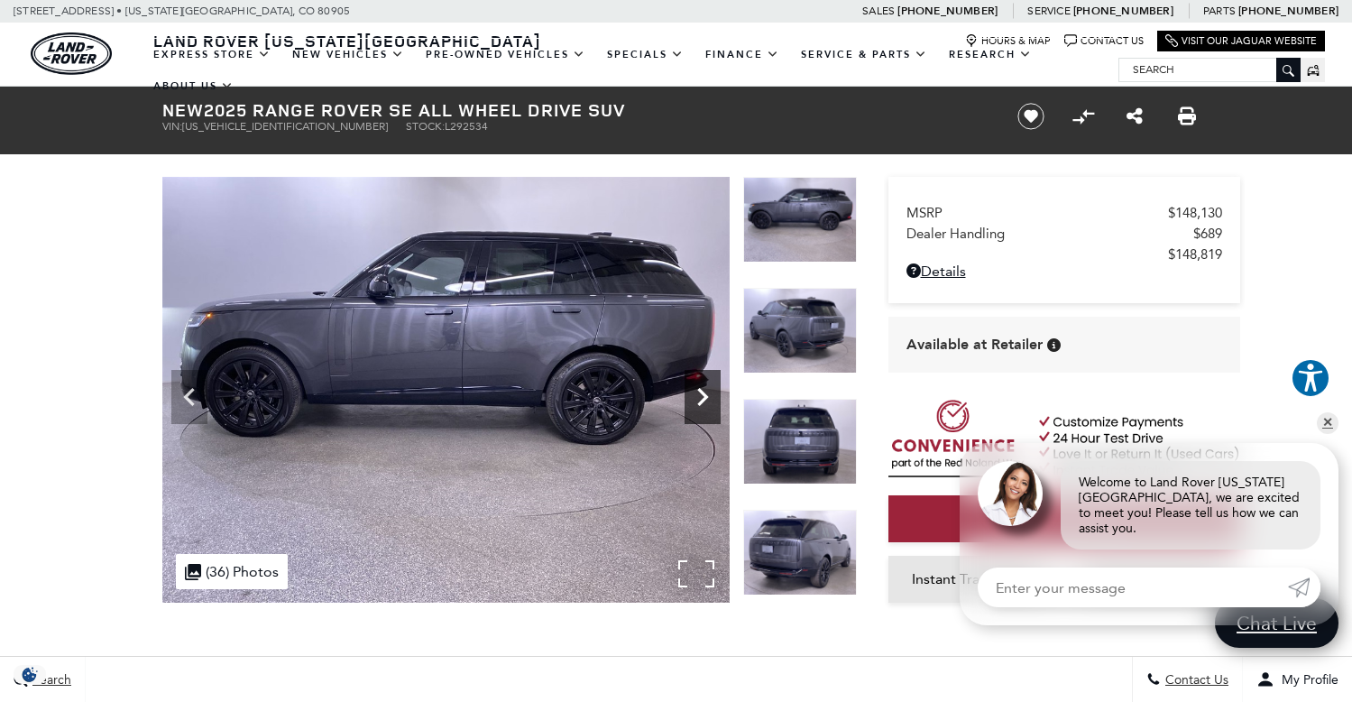
click at [698, 413] on icon "Next" at bounding box center [703, 397] width 36 height 36
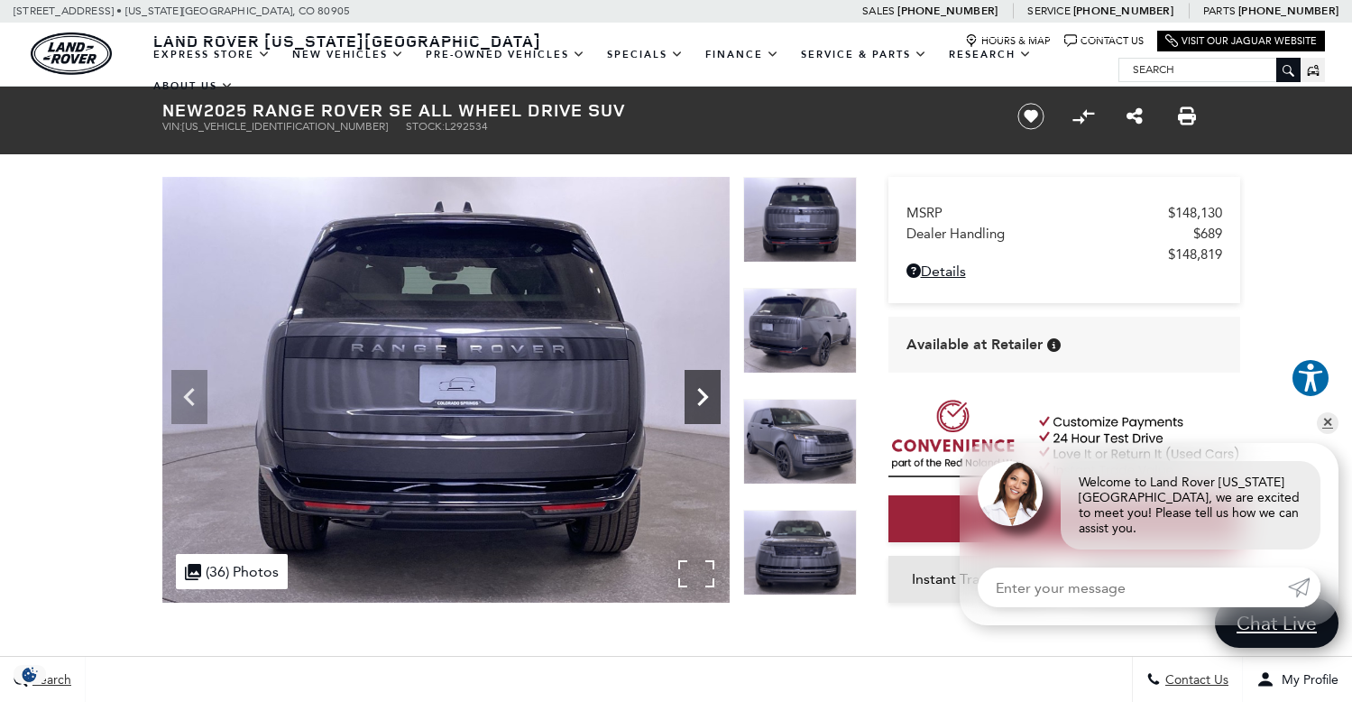
click at [698, 413] on icon "Next" at bounding box center [703, 397] width 36 height 36
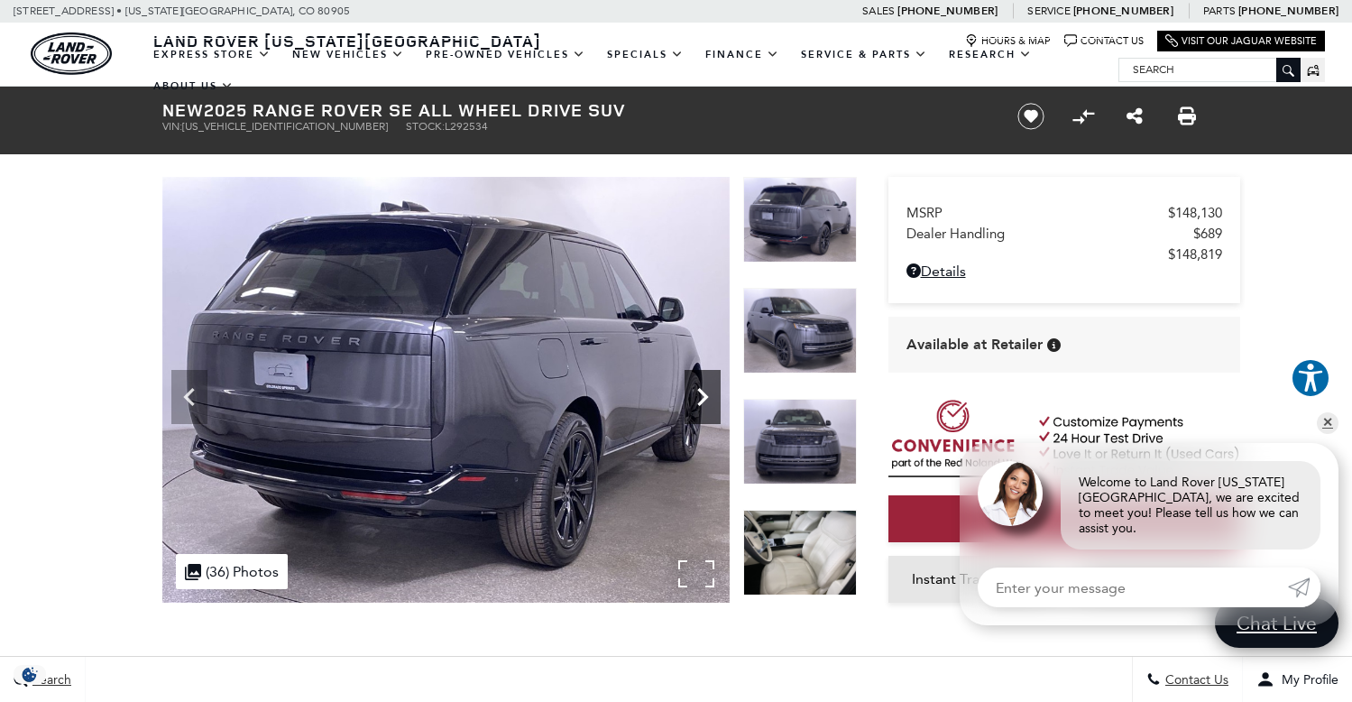
click at [701, 401] on icon "Next" at bounding box center [702, 397] width 11 height 18
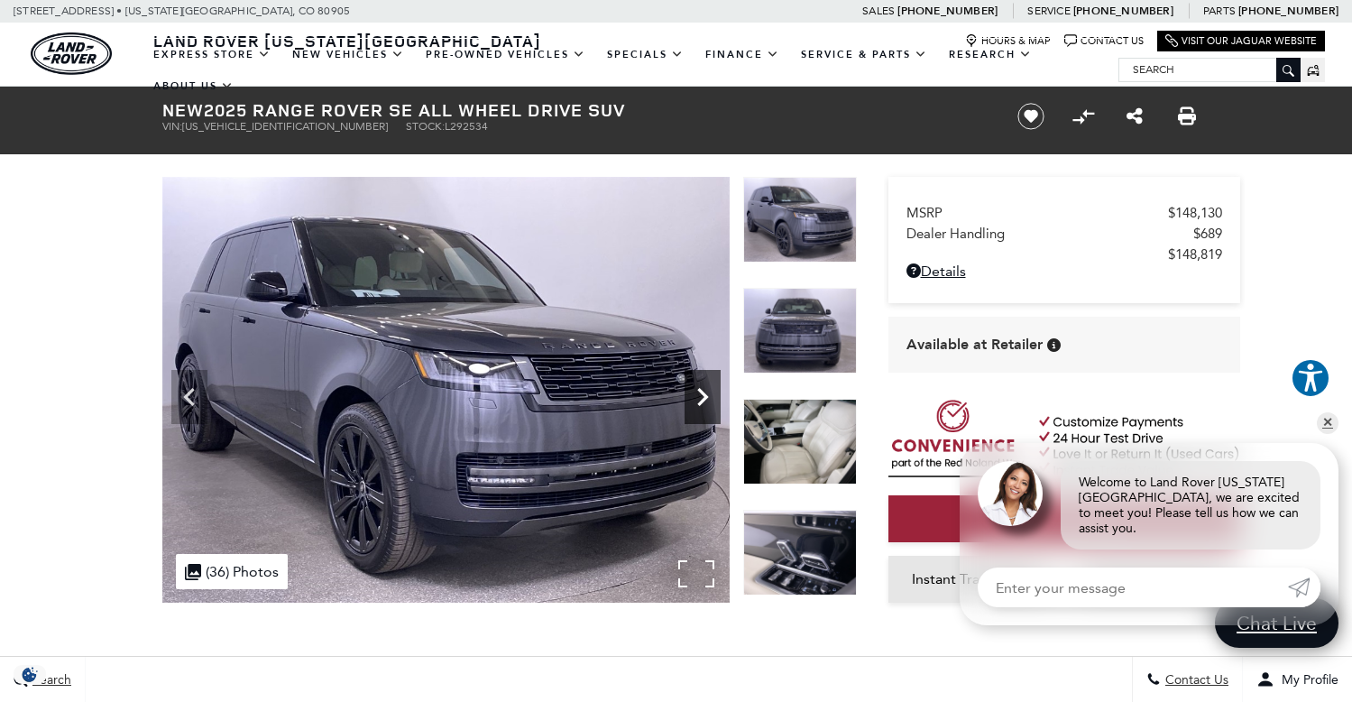
click at [701, 401] on icon "Next" at bounding box center [702, 397] width 11 height 18
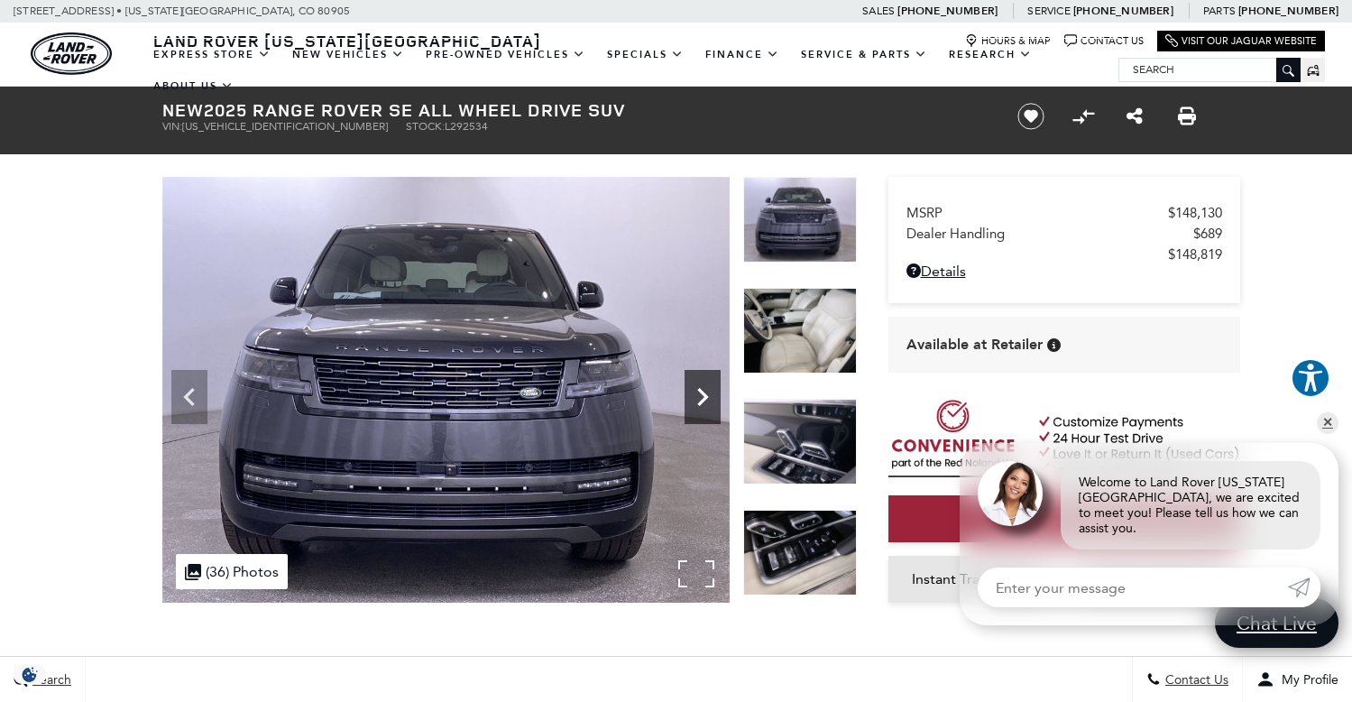
click at [701, 401] on icon "Next" at bounding box center [702, 397] width 11 height 18
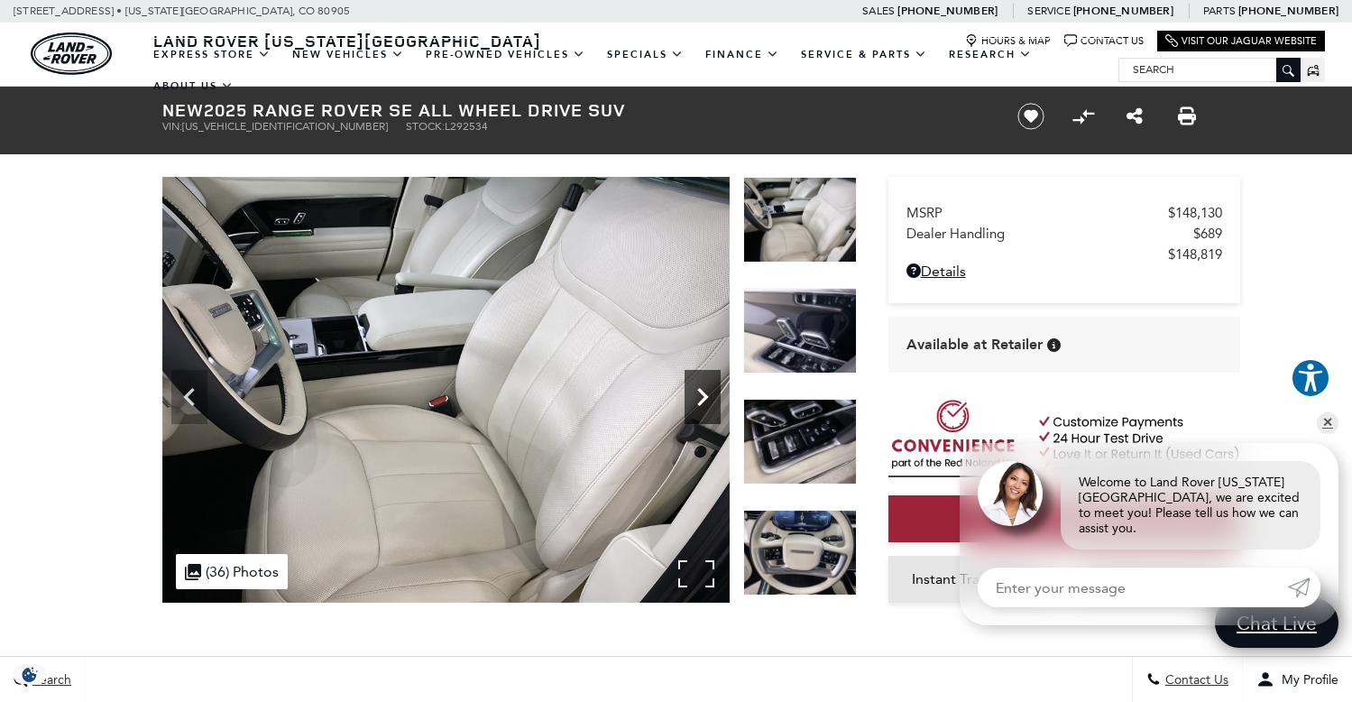
click at [701, 401] on icon "Next" at bounding box center [702, 397] width 11 height 18
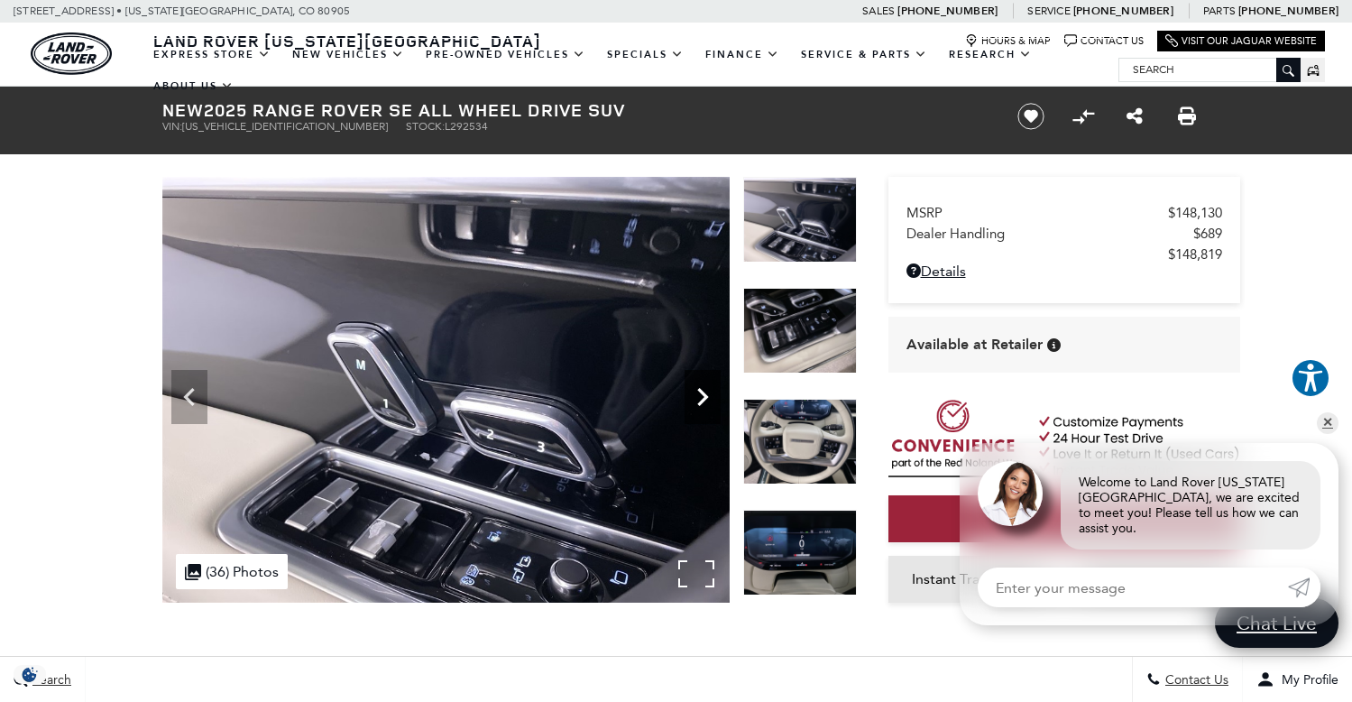
click at [701, 401] on icon "Next" at bounding box center [702, 397] width 11 height 18
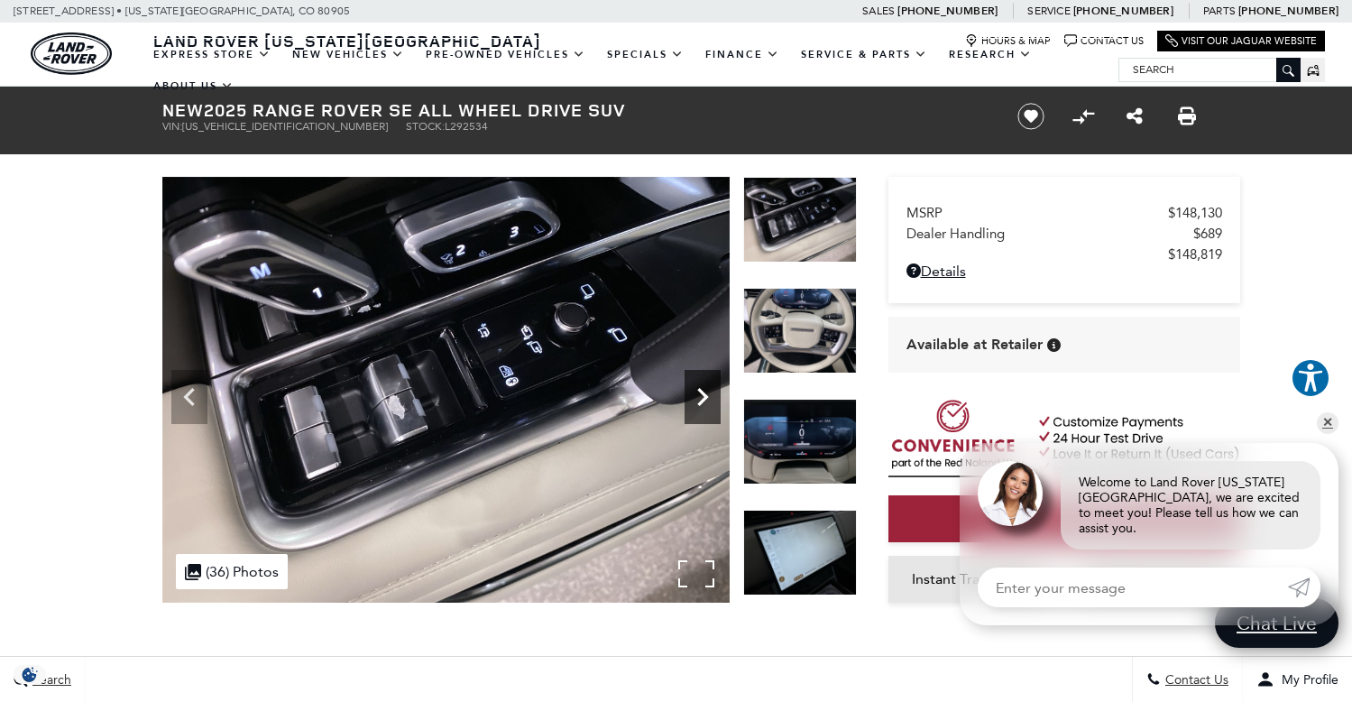
click at [701, 401] on icon "Next" at bounding box center [702, 397] width 11 height 18
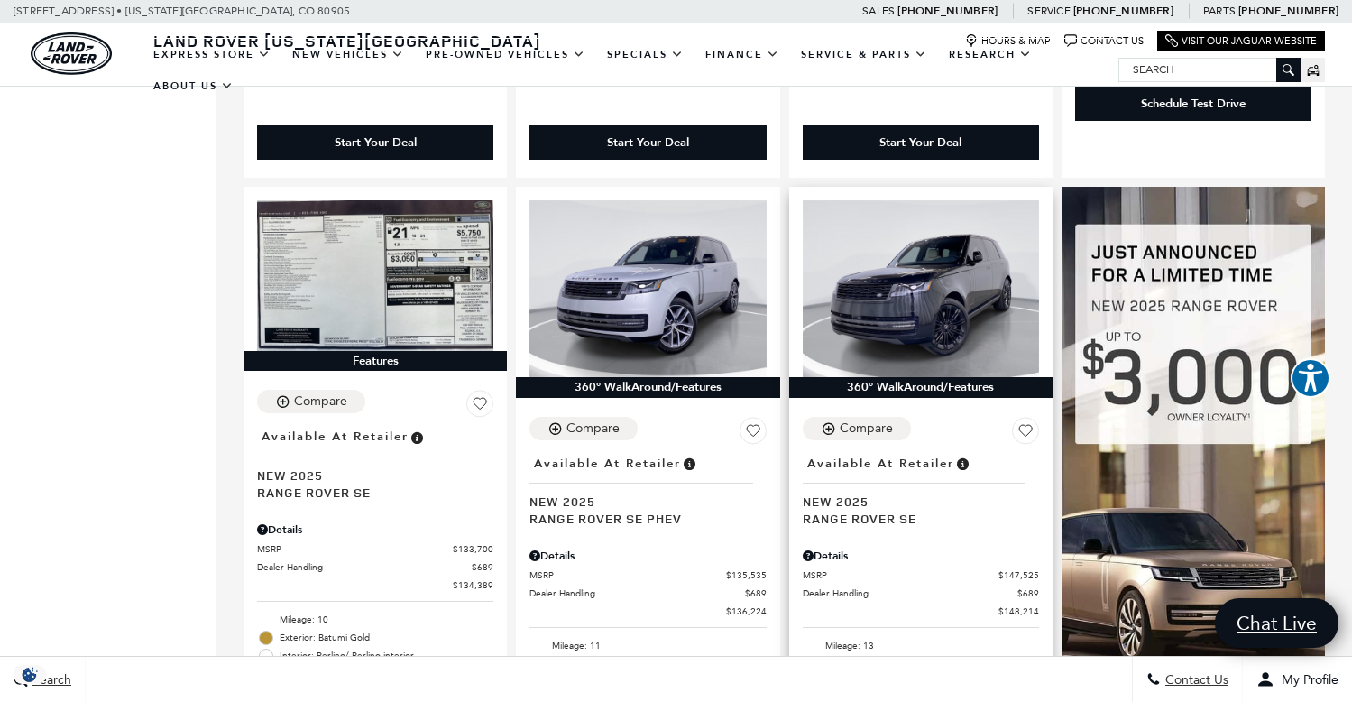
scroll to position [1802, 0]
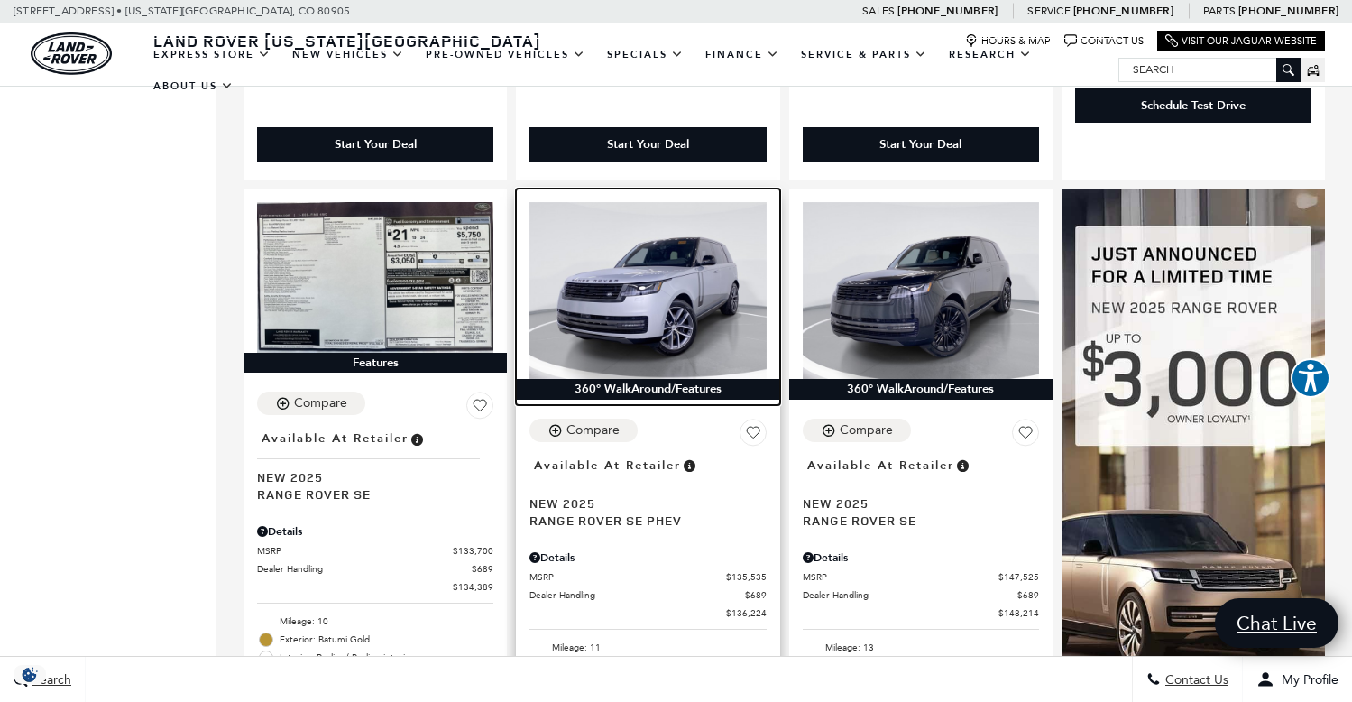
click at [638, 237] on img at bounding box center [648, 291] width 236 height 178
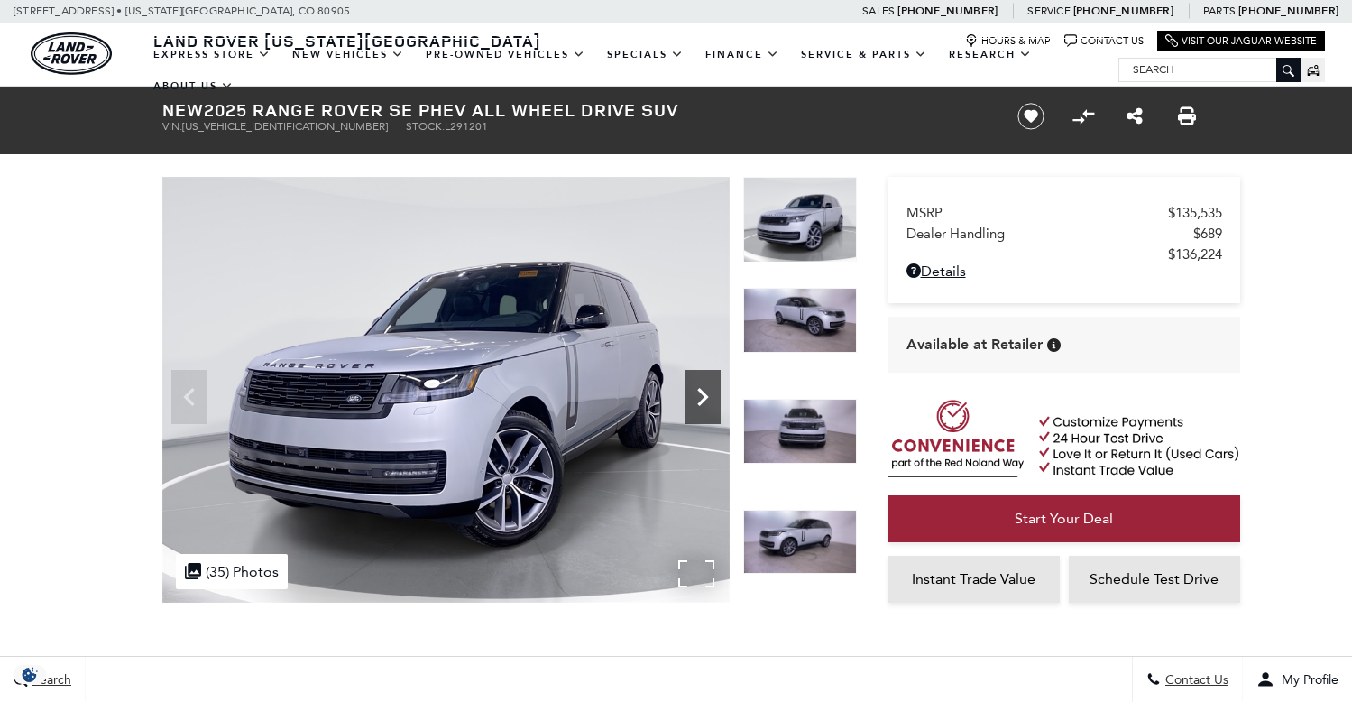
click at [696, 379] on icon "Next" at bounding box center [703, 397] width 36 height 36
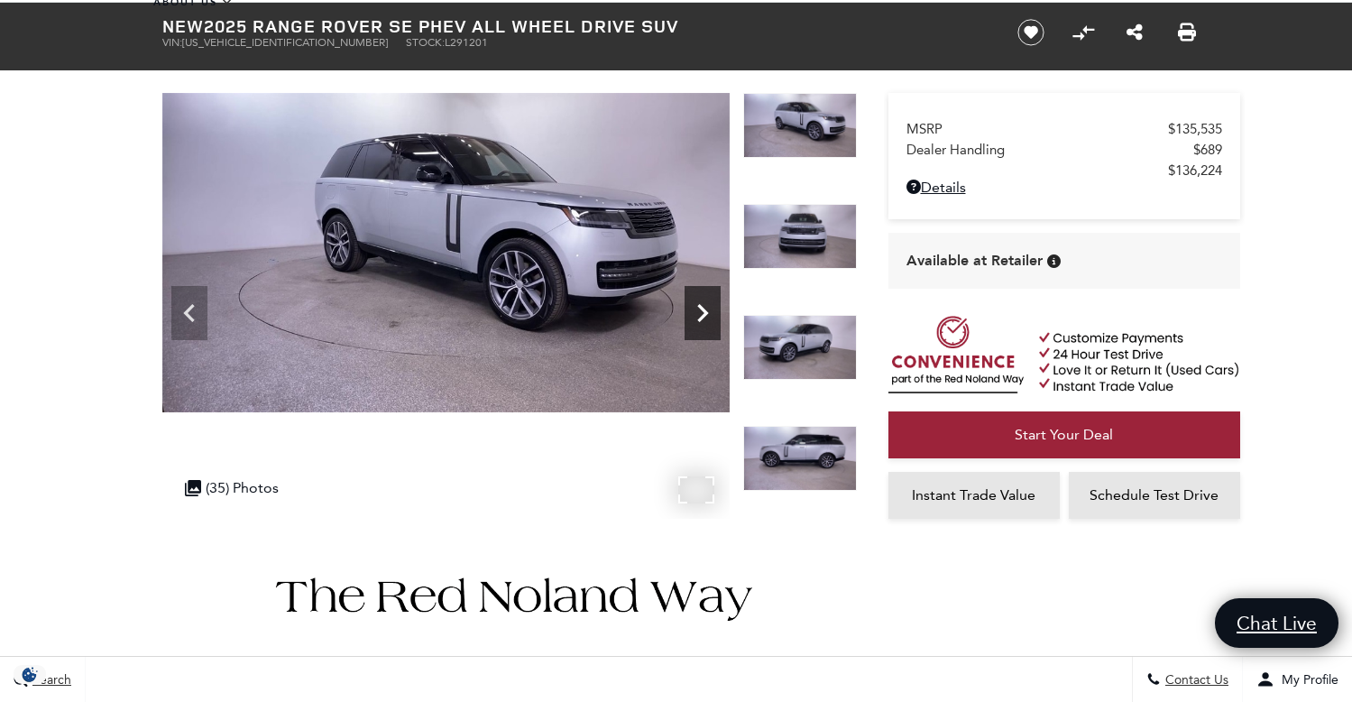
click at [704, 309] on icon "Next" at bounding box center [702, 313] width 11 height 18
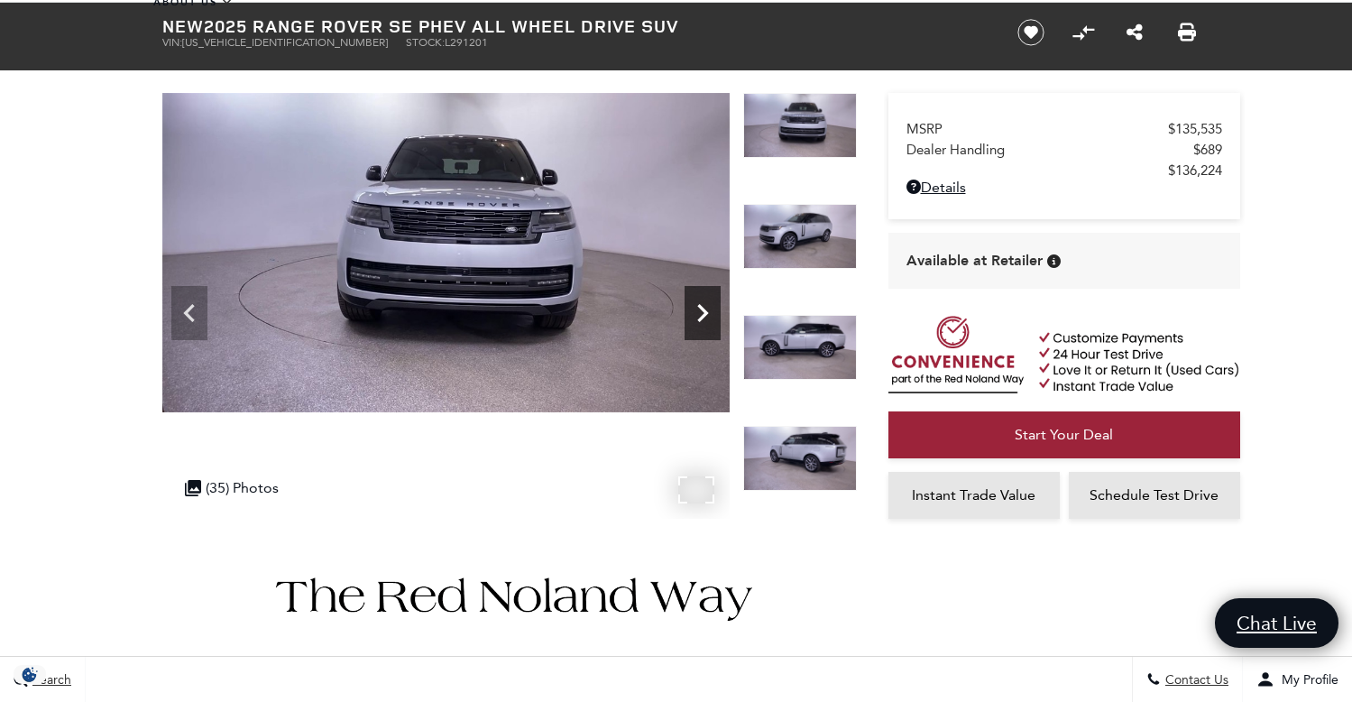
click at [704, 309] on icon "Next" at bounding box center [702, 313] width 11 height 18
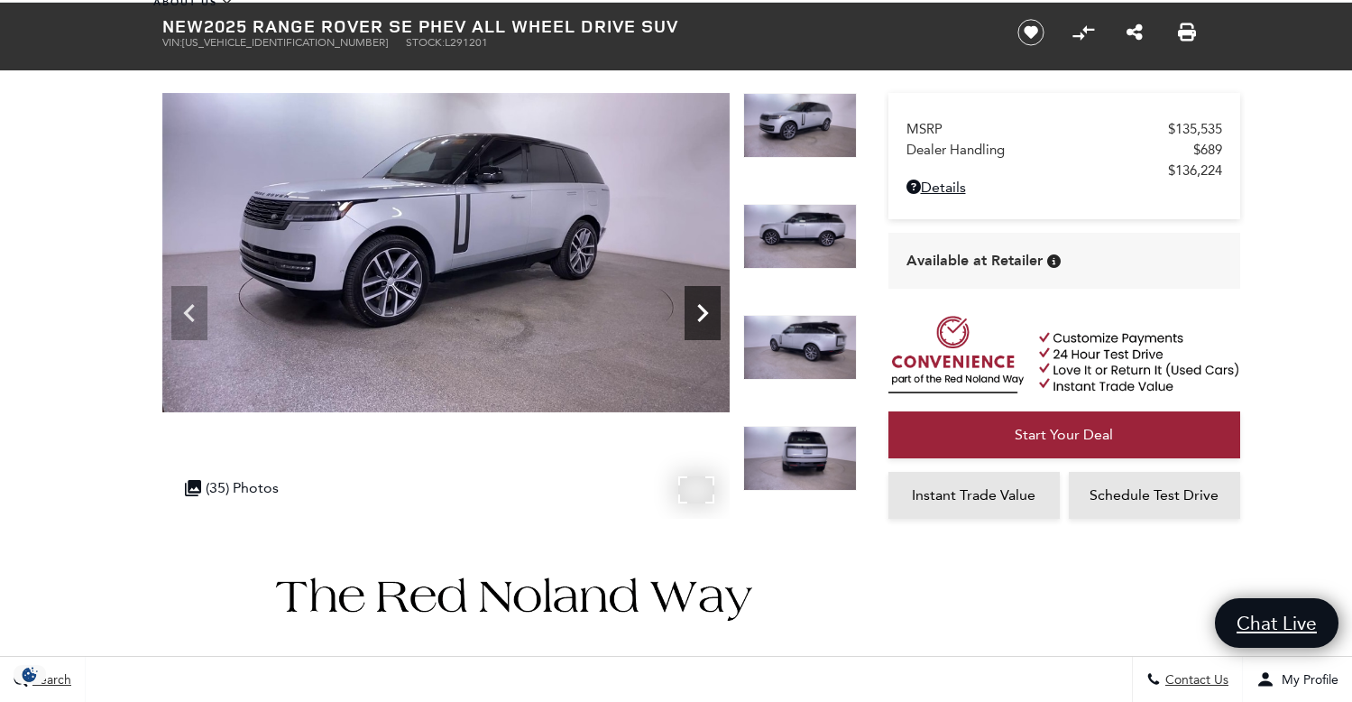
click at [704, 309] on icon "Next" at bounding box center [702, 313] width 11 height 18
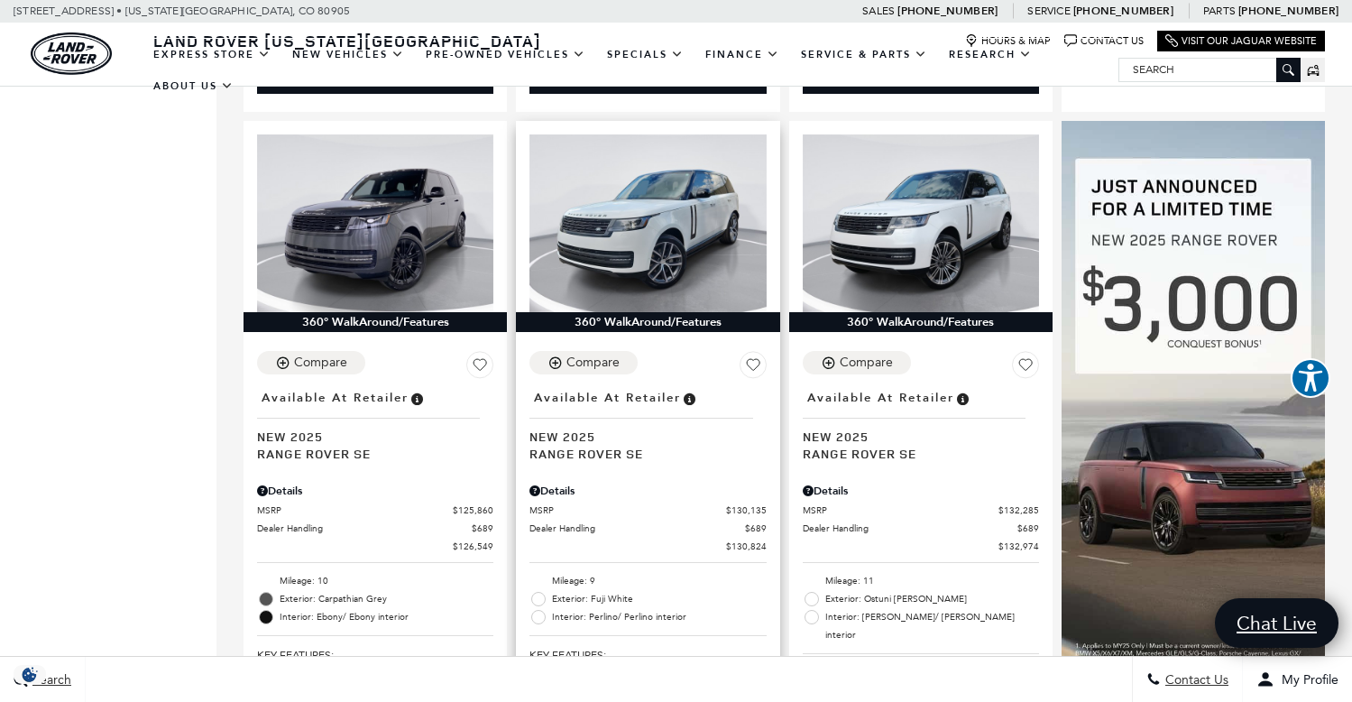
scroll to position [1152, 0]
